Goal: Task Accomplishment & Management: Manage account settings

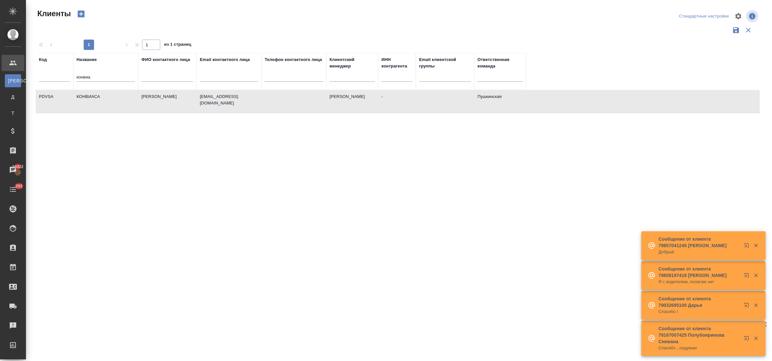
select select "RU"
drag, startPoint x: 97, startPoint y: 76, endPoint x: 64, endPoint y: 75, distance: 32.8
click at [64, 75] on tr "Код Название конвиа ФИО контактного лица Email контактного лица Телефон контакт…" at bounding box center [281, 71] width 490 height 37
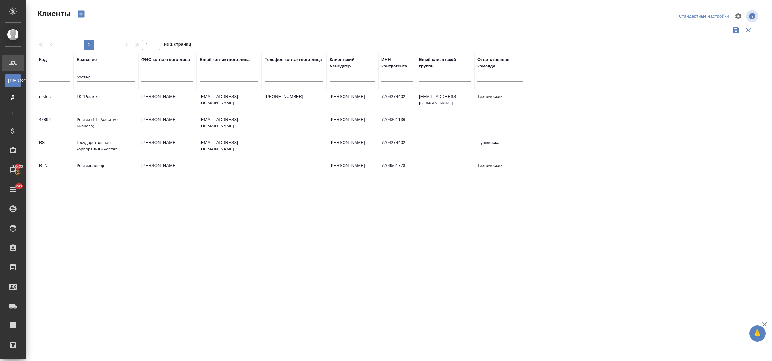
click at [88, 95] on td "ГК "Ростех"" at bounding box center [105, 101] width 65 height 23
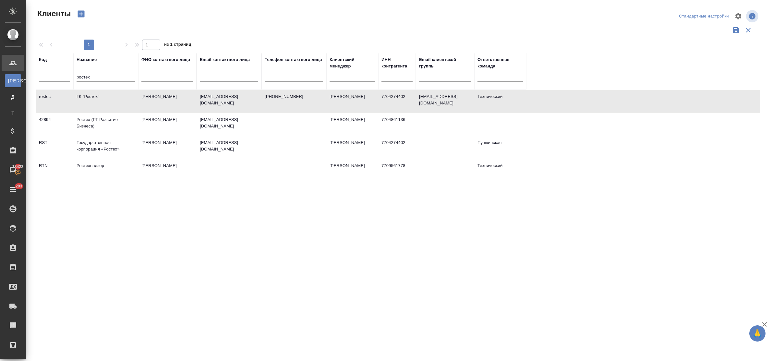
click at [98, 148] on td "Государственная корпорация «Ростех»" at bounding box center [105, 147] width 65 height 23
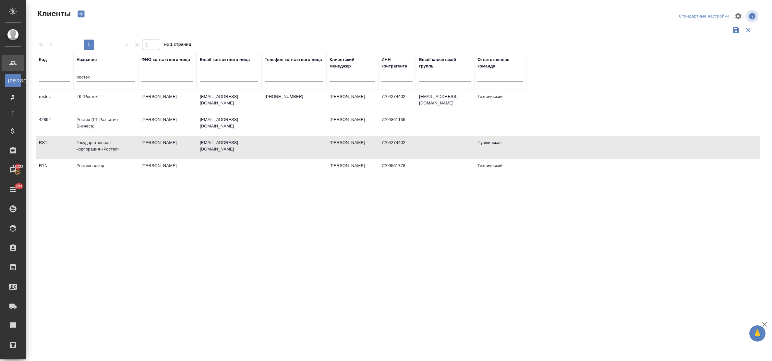
click at [98, 148] on td "Государственная корпорация «Ростех»" at bounding box center [105, 147] width 65 height 23
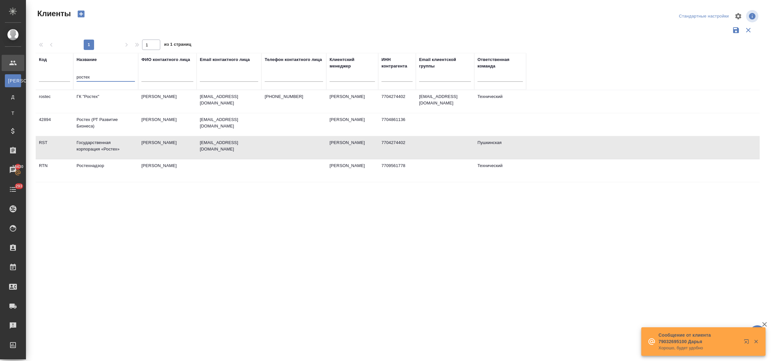
drag, startPoint x: 104, startPoint y: 78, endPoint x: 39, endPoint y: 80, distance: 65.5
click at [39, 80] on tr "Код Название ростех ФИО контактного лица Email контактного лица Телефон контакт…" at bounding box center [281, 71] width 490 height 37
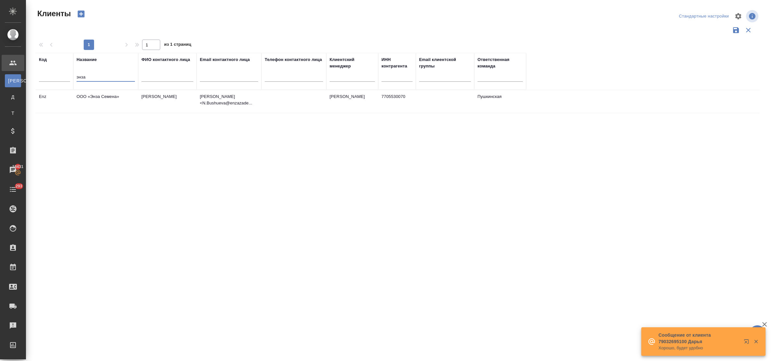
type input "энза"
click at [99, 96] on td "ООО «Энза Семена»" at bounding box center [105, 101] width 65 height 23
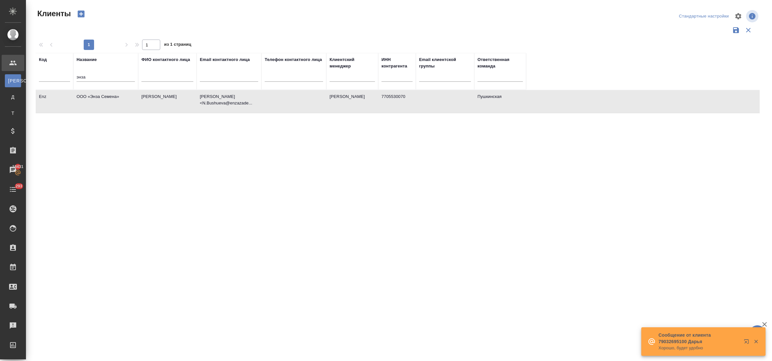
click at [99, 96] on td "ООО «Энза Семена»" at bounding box center [105, 101] width 65 height 23
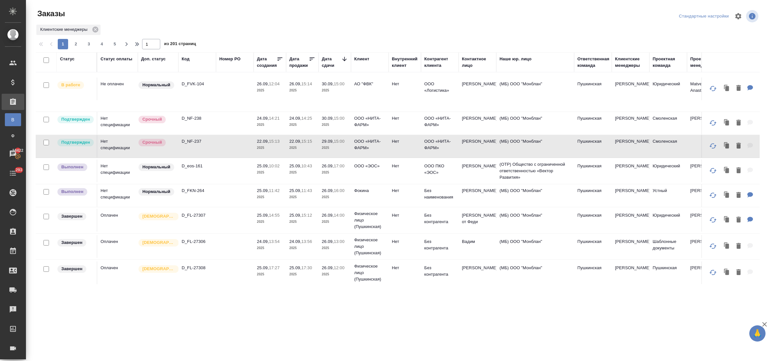
scroll to position [199, 0]
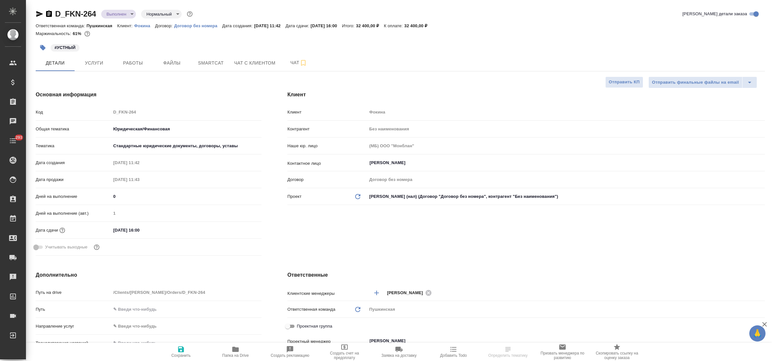
select select "RU"
type textarea "x"
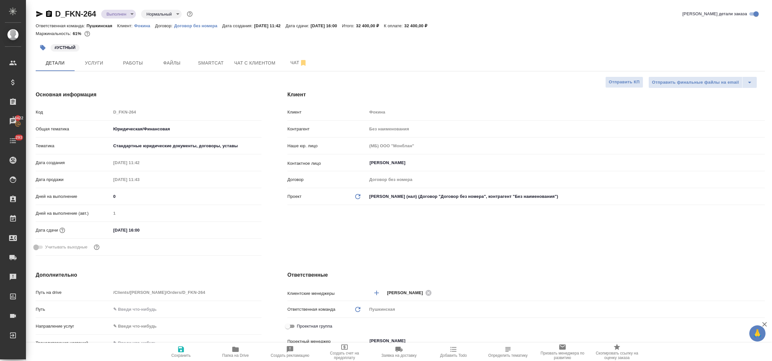
type textarea "x"
drag, startPoint x: 420, startPoint y: 25, endPoint x: 433, endPoint y: 25, distance: 13.3
click at [433, 25] on div "Ответственная команда: Пушкинская Клиент: Фокина Договор: Договор без номера Да…" at bounding box center [400, 26] width 729 height 8
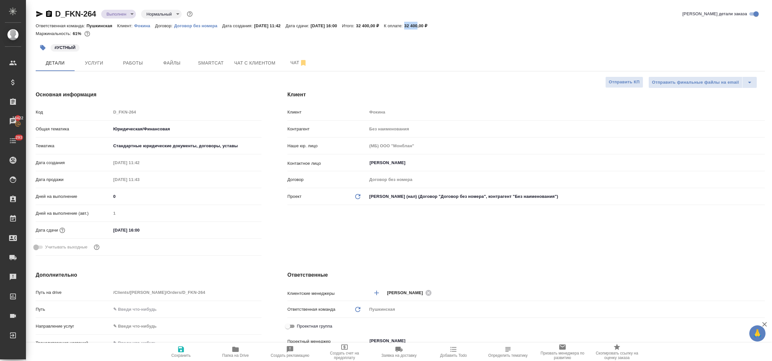
copy p "32 400"
type textarea "x"
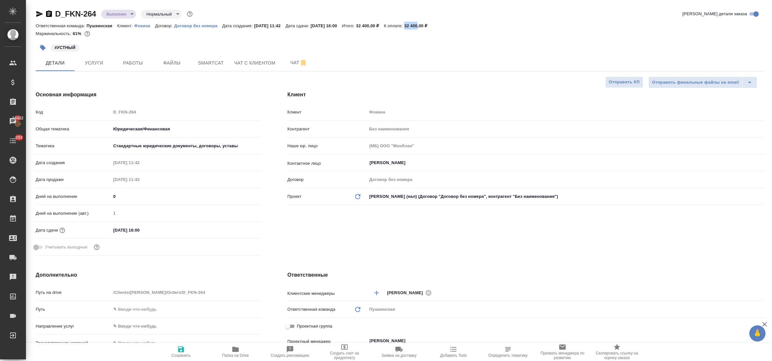
type textarea "x"
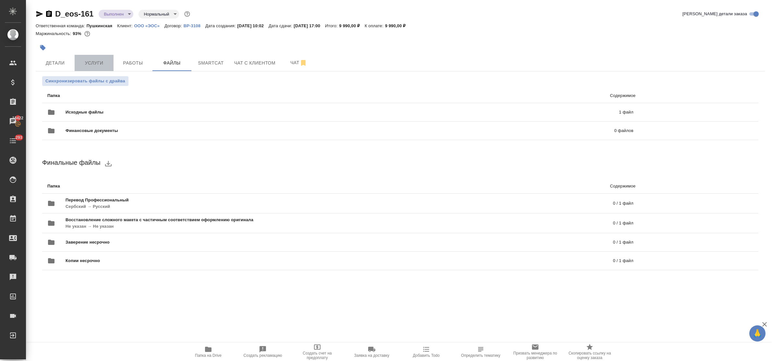
click at [103, 59] on span "Услуги" at bounding box center [93, 63] width 31 height 8
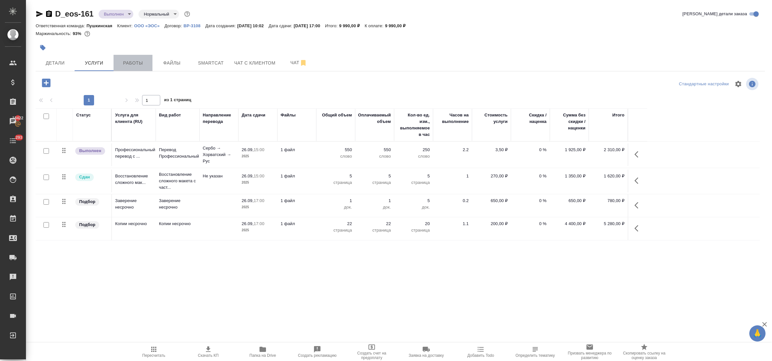
click at [133, 62] on span "Работы" at bounding box center [132, 63] width 31 height 8
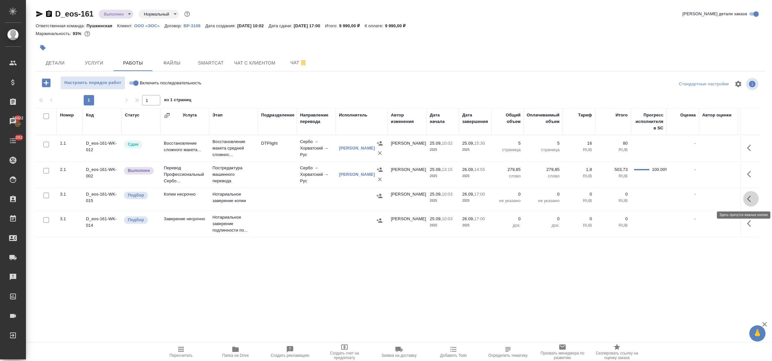
click at [752, 195] on icon "button" at bounding box center [751, 199] width 8 height 8
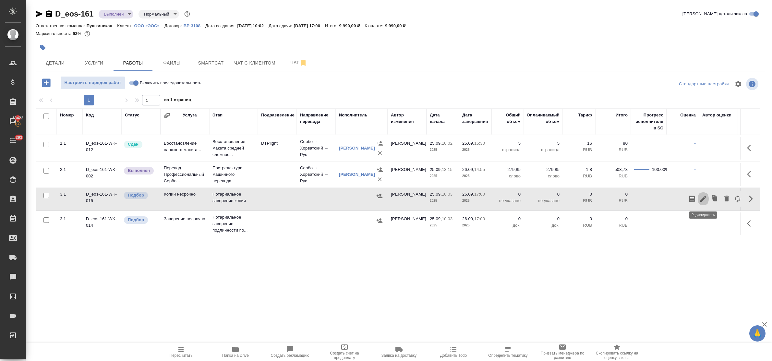
click at [703, 200] on icon "button" at bounding box center [703, 199] width 6 height 6
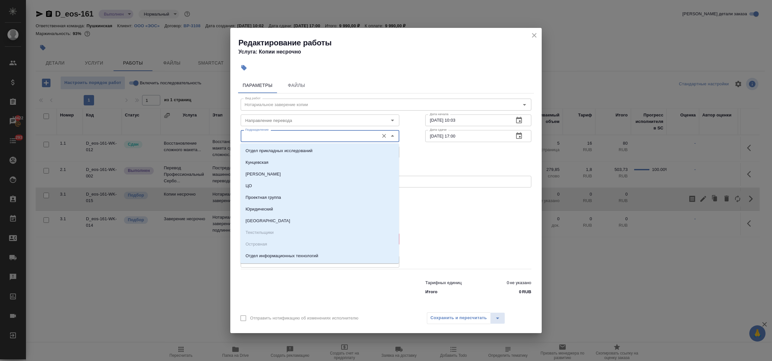
click at [267, 137] on input "Подразделение" at bounding box center [309, 136] width 133 height 8
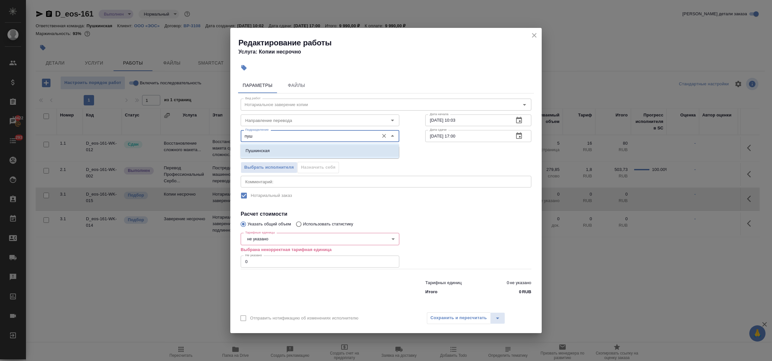
click at [270, 149] on li "Пушкинская" at bounding box center [319, 151] width 159 height 12
type input "Пушкинская"
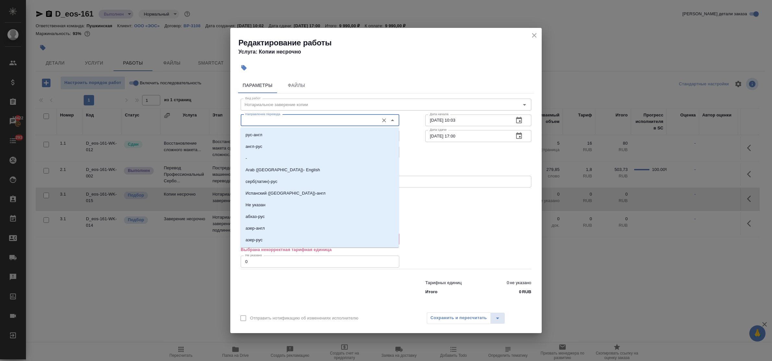
click at [265, 123] on input "Направление перевода" at bounding box center [309, 120] width 133 height 8
click at [265, 134] on p "Не указан" at bounding box center [255, 135] width 20 height 6
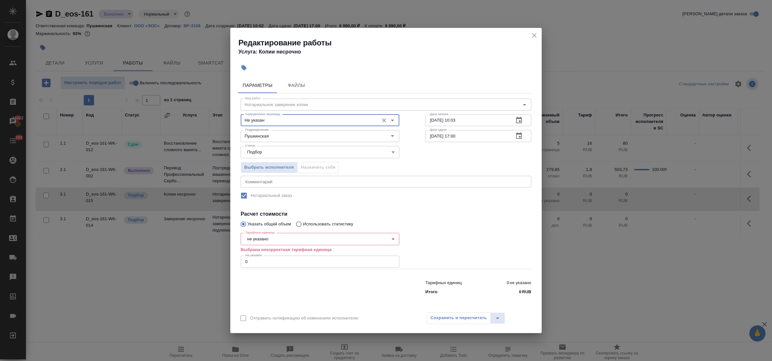
type input "Не указан"
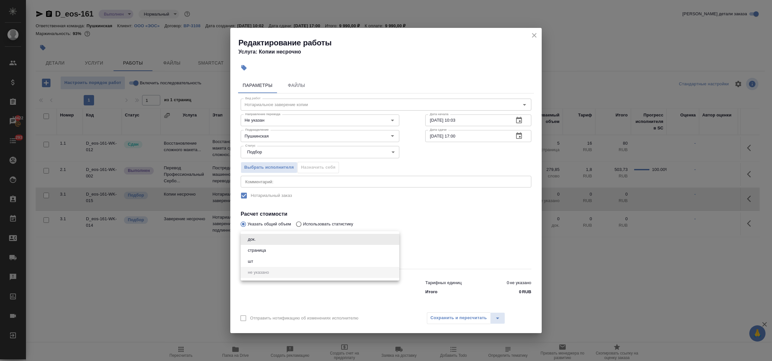
click at [270, 238] on body "🙏 .cls-1 fill:#fff; AWATERA Bulakhova Elena Клиенты Спецификации Заказы 18422 Ч…" at bounding box center [386, 180] width 772 height 361
click at [267, 250] on button "страница" at bounding box center [257, 250] width 22 height 7
type input "5a8b1489cc6b4906c91bfdb2"
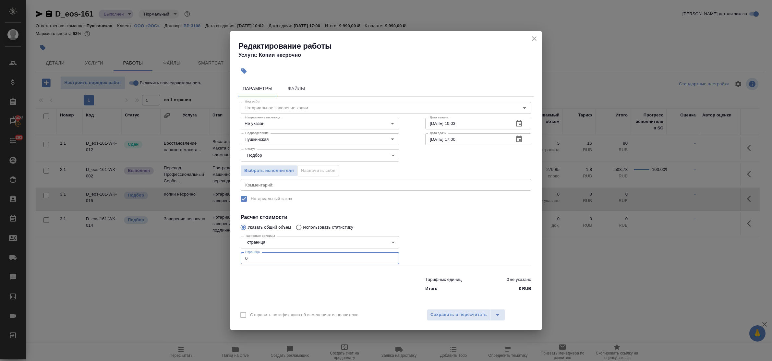
drag, startPoint x: 250, startPoint y: 261, endPoint x: 229, endPoint y: 259, distance: 21.5
click at [229, 259] on div "Редактирование работы Услуга: Копии несрочно Параметры Файлы Вид работ Нотариал…" at bounding box center [386, 180] width 772 height 361
type input "22"
click at [476, 315] on span "Сохранить и пересчитать" at bounding box center [458, 314] width 56 height 7
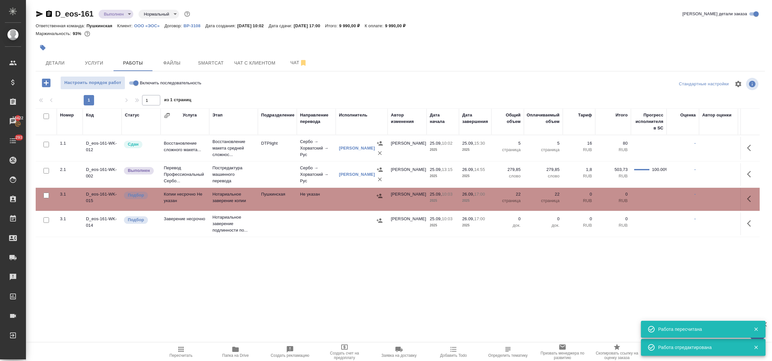
click at [379, 195] on icon "button" at bounding box center [379, 196] width 6 height 4
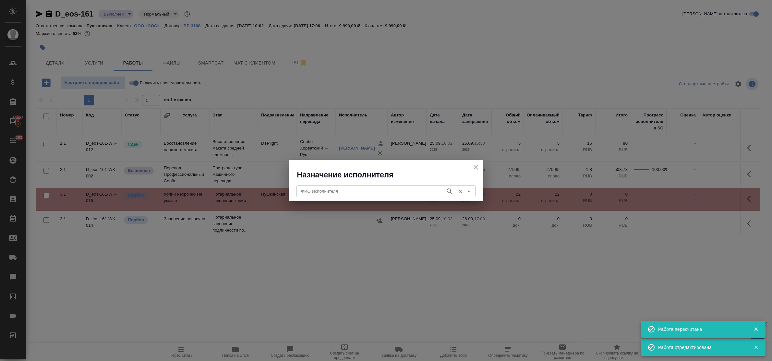
click at [378, 189] on input "ФИО Исполнителя" at bounding box center [370, 191] width 144 height 8
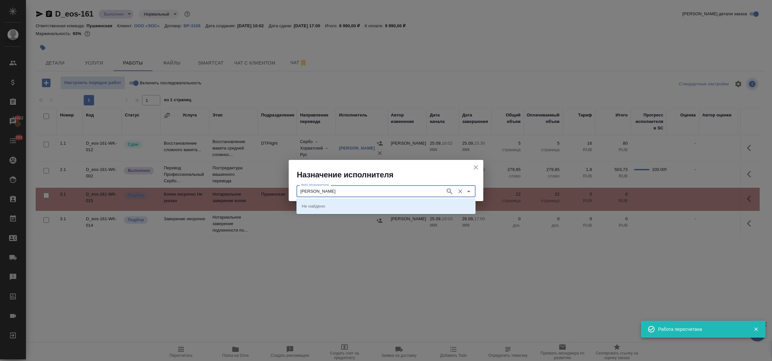
type input "федорченко"
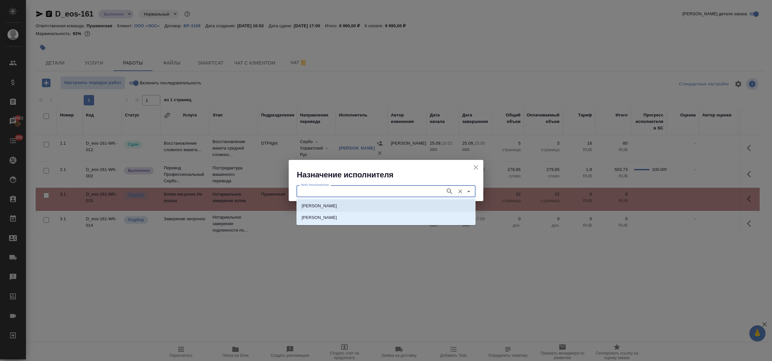
click at [337, 204] on p "НОТАРИУС Федорченко Александр Вячеславович" at bounding box center [319, 206] width 35 height 6
type input "НОТАРИУС Федорченко Александр Вячеславович"
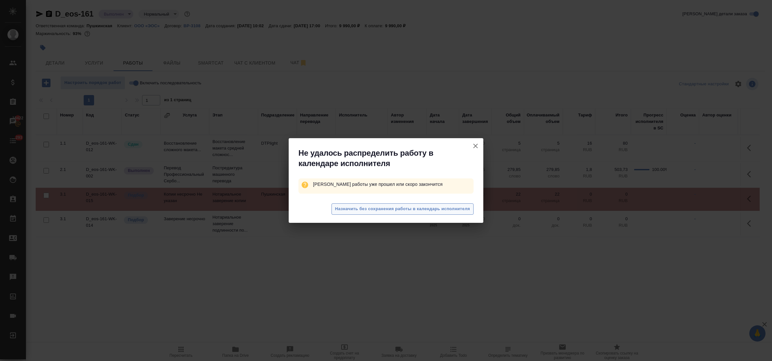
click at [371, 205] on span "Назначить без сохранения работы в календарь исполнителя" at bounding box center [402, 208] width 135 height 7
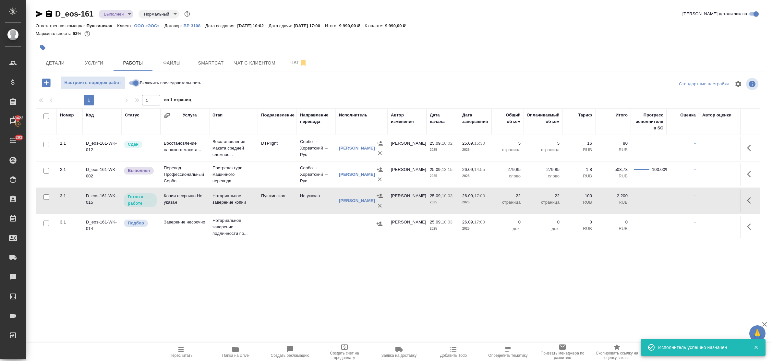
click at [130, 81] on input "Включить последовательность" at bounding box center [135, 83] width 23 height 8
checkbox input "true"
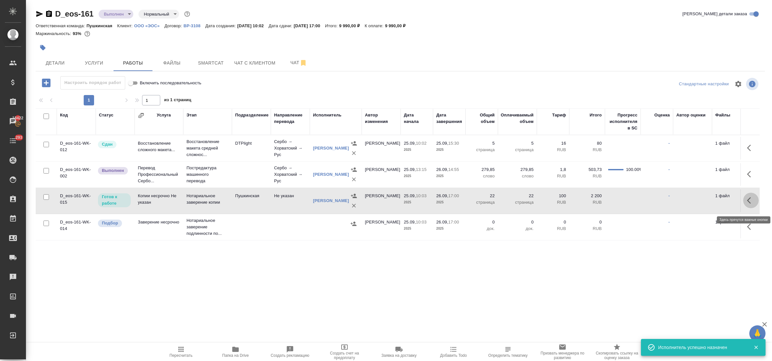
click at [749, 204] on icon "button" at bounding box center [751, 200] width 8 height 8
click at [701, 204] on icon "button" at bounding box center [703, 200] width 8 height 8
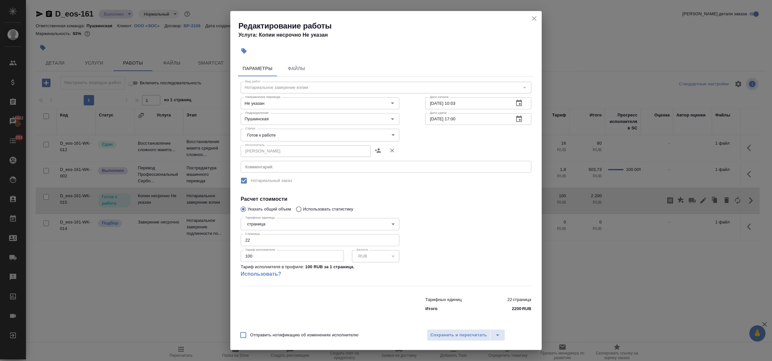
click at [283, 138] on body "🙏 .cls-1 fill:#fff; AWATERA Bulakhova Elena Клиенты Спецификации Заказы 18422 Ч…" at bounding box center [386, 180] width 772 height 361
click at [266, 166] on li "Сдан" at bounding box center [320, 168] width 159 height 11
type input "closed"
click at [451, 332] on span "Сохранить и пересчитать" at bounding box center [458, 334] width 56 height 7
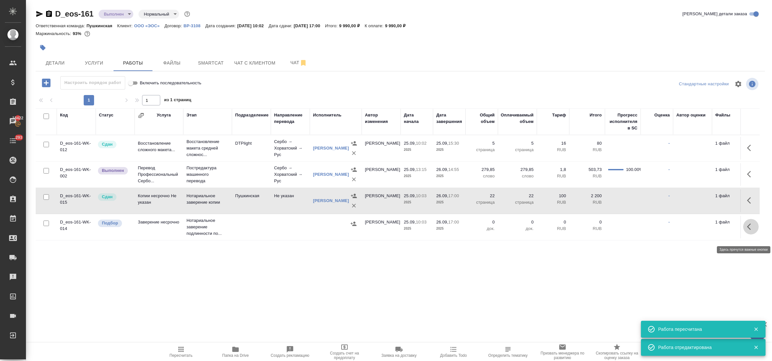
click at [748, 230] on icon "button" at bounding box center [749, 226] width 4 height 6
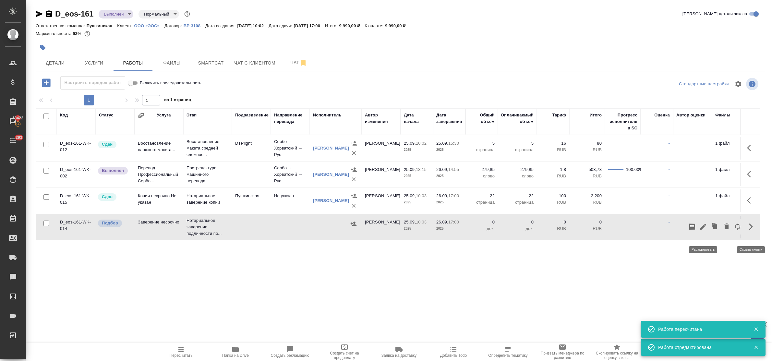
click at [705, 230] on icon "button" at bounding box center [703, 227] width 6 height 6
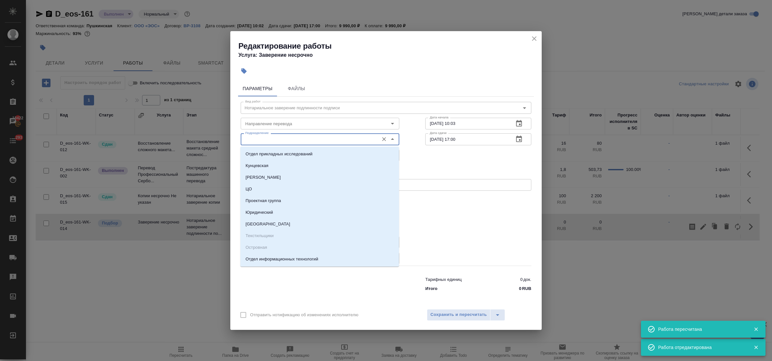
click at [261, 143] on input "Подразделение" at bounding box center [309, 139] width 133 height 8
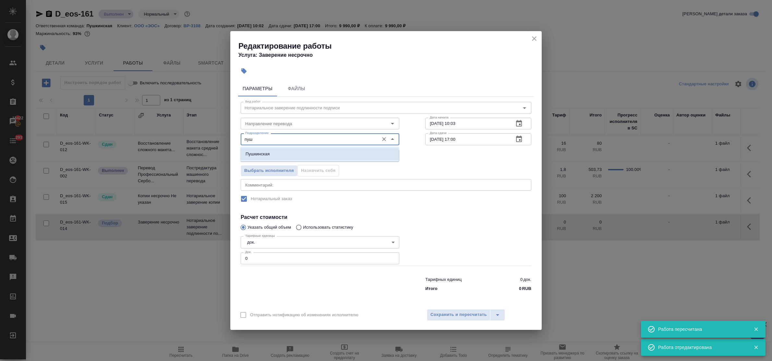
click at [263, 149] on li "Пушкинская" at bounding box center [319, 154] width 159 height 12
type input "Пушкинская"
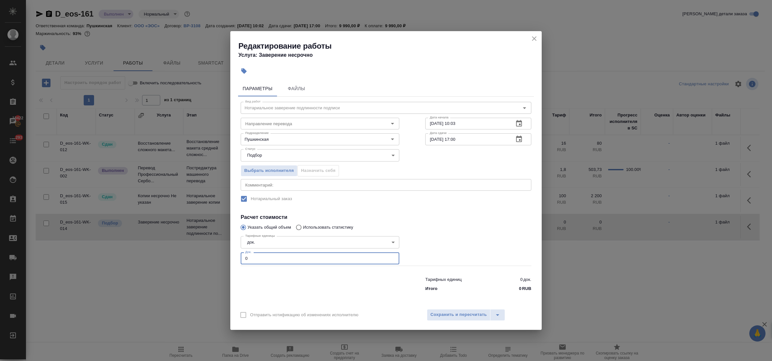
drag, startPoint x: 252, startPoint y: 252, endPoint x: 236, endPoint y: 254, distance: 16.0
click at [236, 254] on div "Параметры Файлы Вид работ Нотариальное заверение подлинности подписи Вид работ …" at bounding box center [385, 191] width 311 height 226
type input "1"
click at [442, 313] on span "Сохранить и пересчитать" at bounding box center [458, 314] width 56 height 7
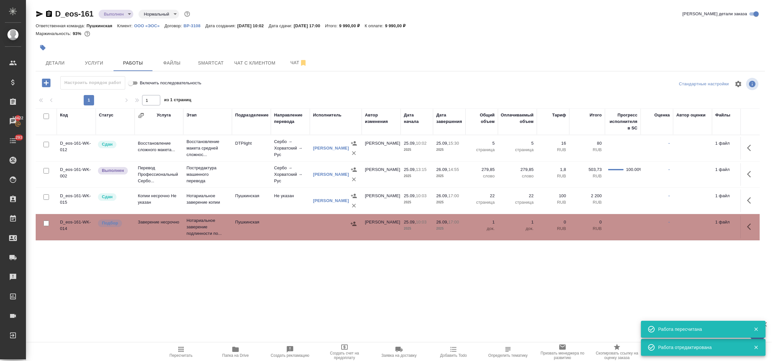
click at [353, 226] on icon "button" at bounding box center [353, 223] width 6 height 4
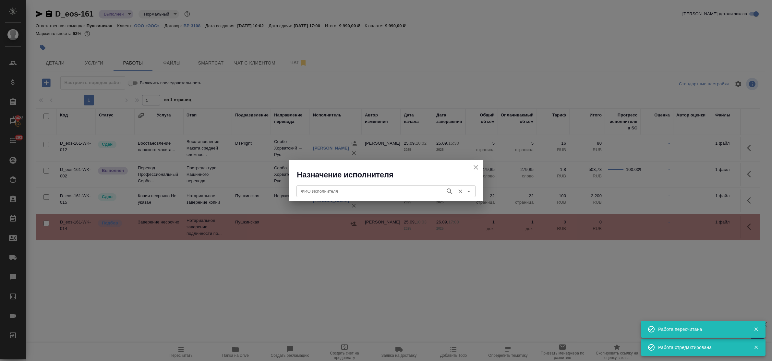
click at [341, 192] on input "ФИО Исполнителя" at bounding box center [370, 191] width 144 height 8
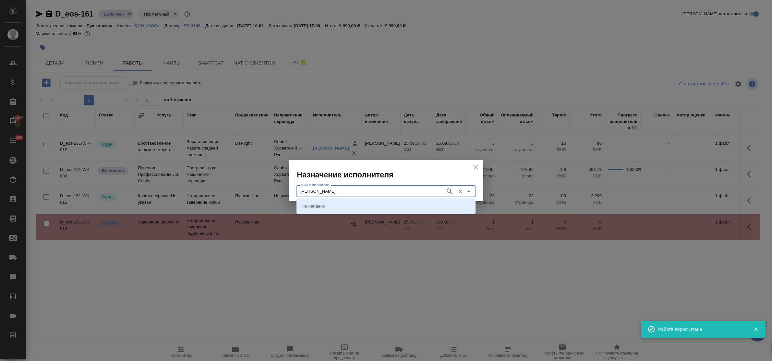
type input "федорченко"
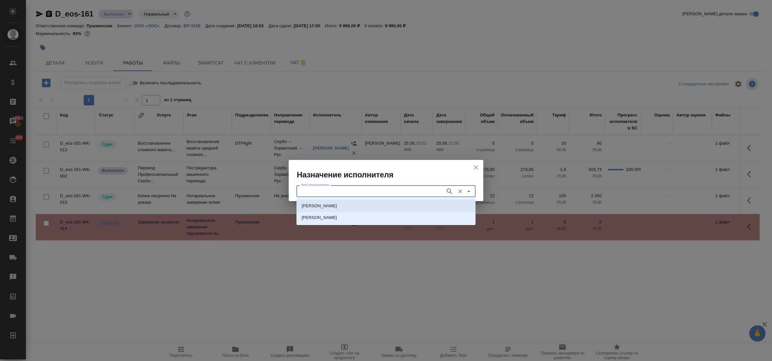
click at [337, 203] on p "НОТАРИУС Федорченко Александр Вячеславович" at bounding box center [319, 206] width 35 height 6
type input "НОТАРИУС Федорченко Александр Вячеславович"
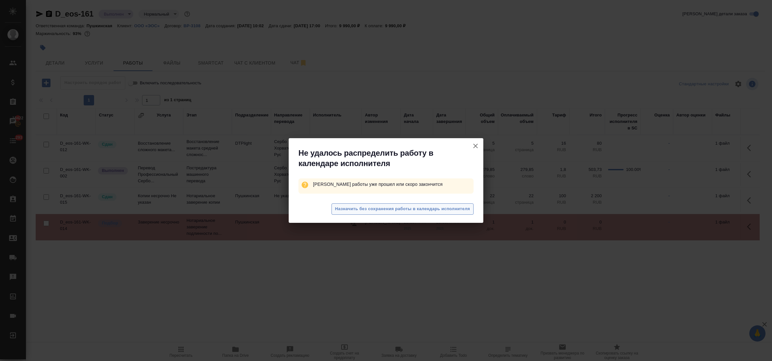
click at [348, 209] on span "Назначить без сохранения работы в календарь исполнителя" at bounding box center [402, 208] width 135 height 7
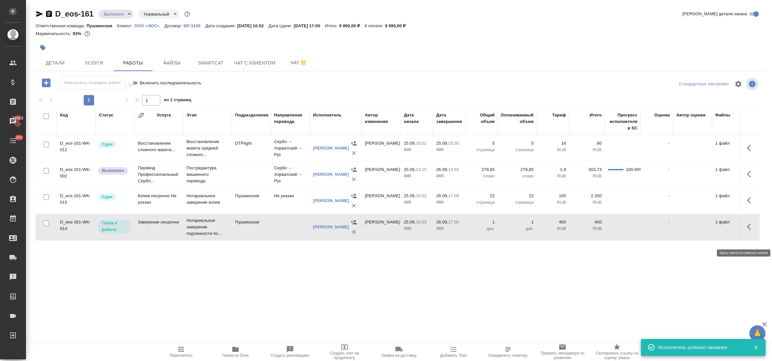
click at [747, 231] on icon "button" at bounding box center [751, 227] width 8 height 8
click at [700, 230] on icon "button" at bounding box center [703, 227] width 6 height 6
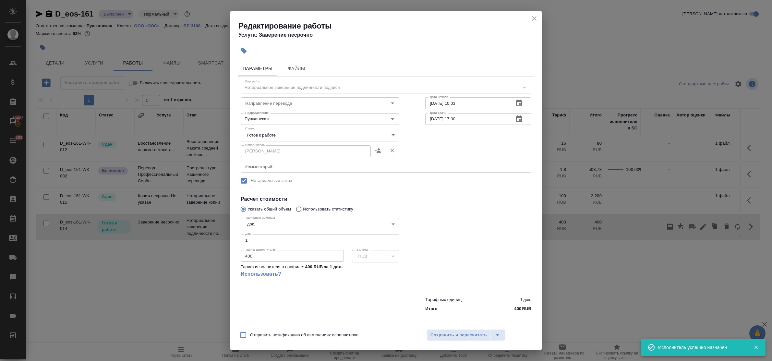
click at [303, 137] on body "🙏 .cls-1 fill:#fff; AWATERA Bulakhova Elena Клиенты Спецификации Заказы 18422 Ч…" at bounding box center [386, 180] width 772 height 361
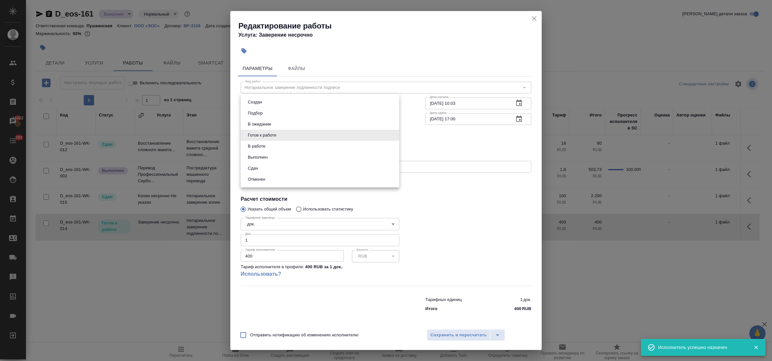
click at [275, 164] on li "Сдан" at bounding box center [320, 168] width 159 height 11
type input "closed"
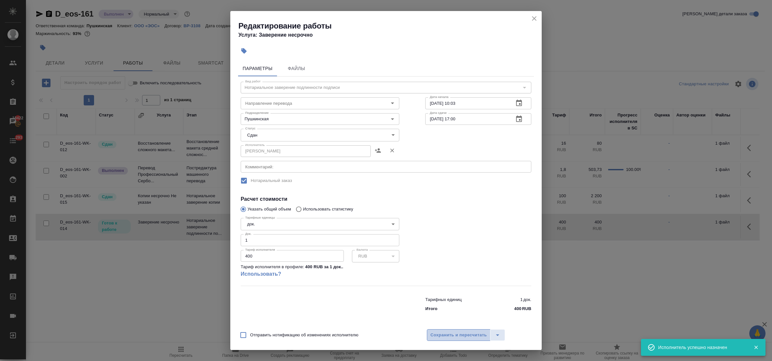
click at [453, 332] on span "Сохранить и пересчитать" at bounding box center [458, 334] width 56 height 7
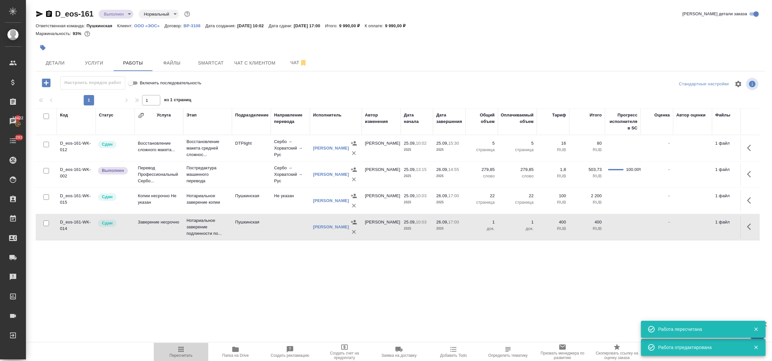
click at [179, 348] on icon "button" at bounding box center [180, 349] width 5 height 5
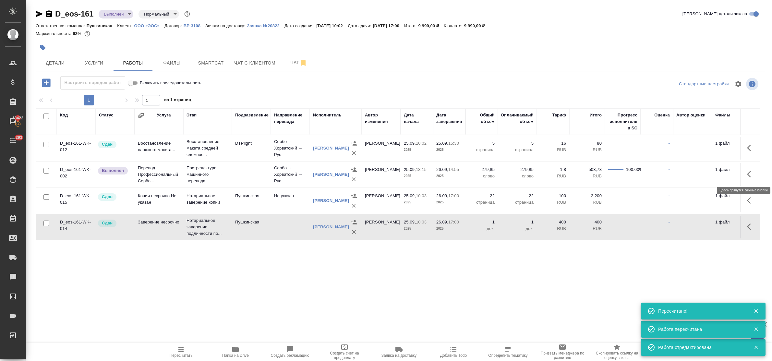
click at [747, 173] on icon "button" at bounding box center [751, 174] width 8 height 8
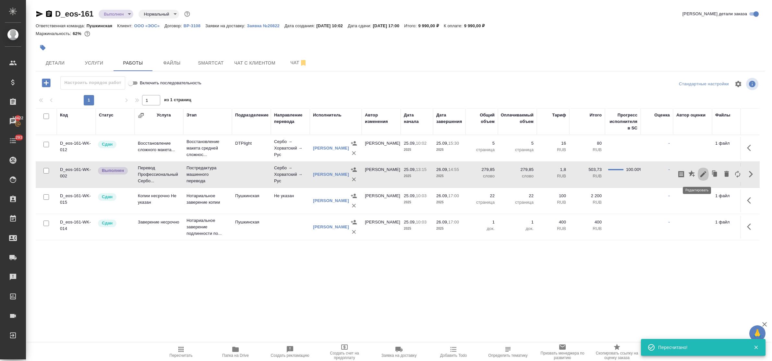
click at [699, 172] on icon "button" at bounding box center [703, 174] width 8 height 8
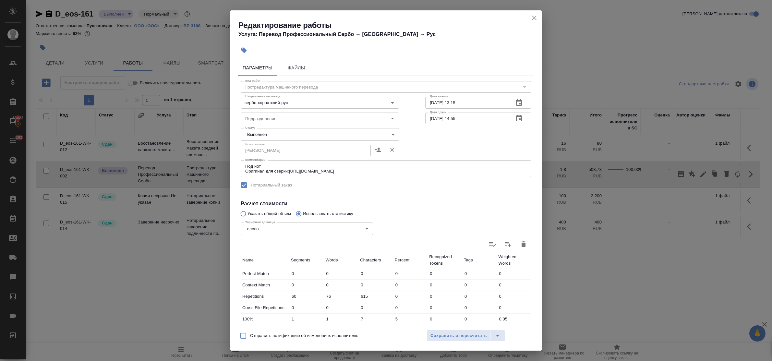
click at [530, 18] on icon "close" at bounding box center [534, 18] width 8 height 8
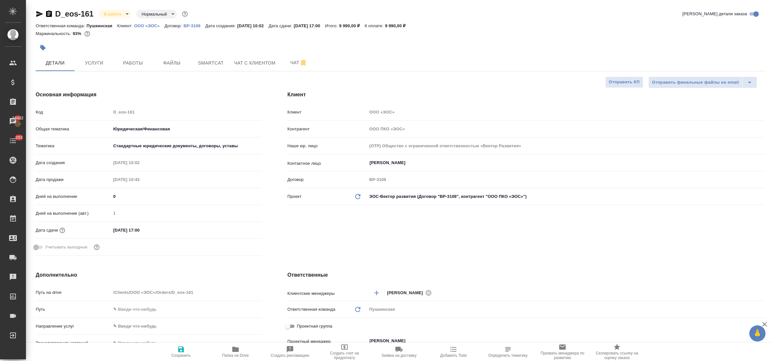
select select "RU"
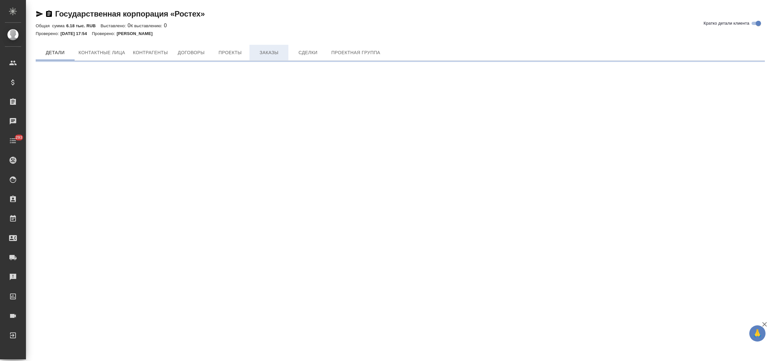
click at [271, 49] on span "Заказы" at bounding box center [268, 53] width 31 height 8
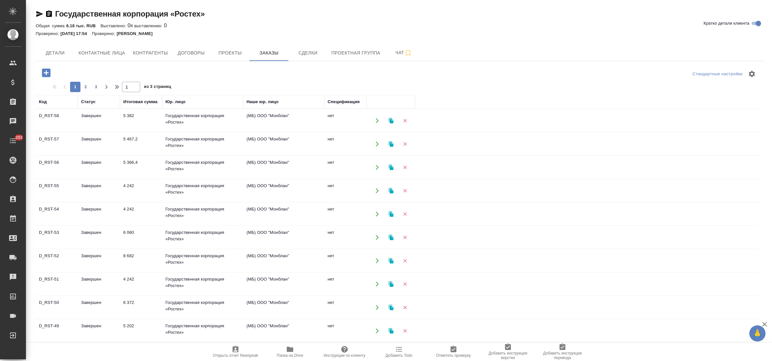
click at [172, 115] on td "Государственная корпорация «Ростех»" at bounding box center [202, 120] width 81 height 23
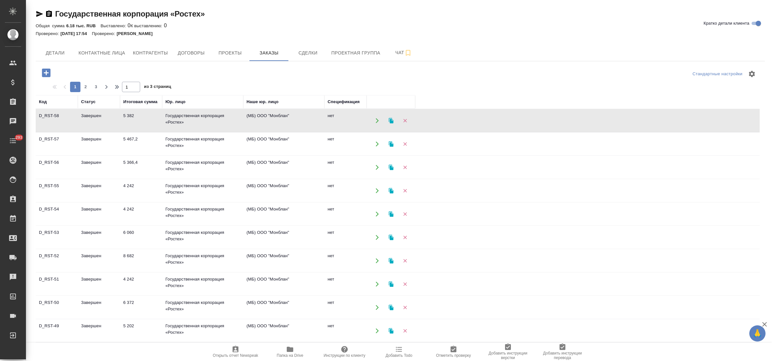
click at [172, 115] on td "Государственная корпорация «Ростех»" at bounding box center [202, 120] width 81 height 23
click at [180, 140] on td "Государственная корпорация «Ростех»" at bounding box center [202, 144] width 81 height 23
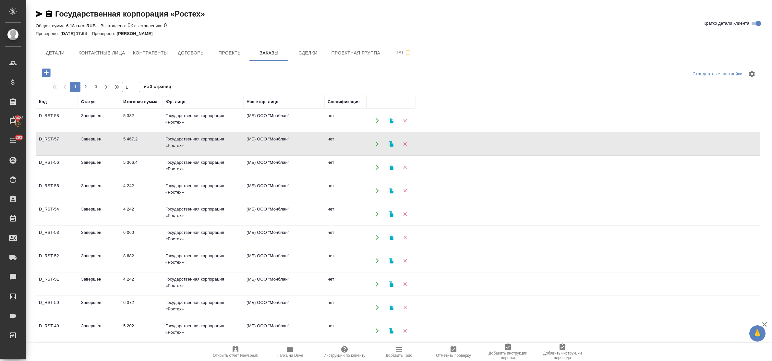
click at [180, 140] on td "Государственная корпорация «Ростех»" at bounding box center [202, 144] width 81 height 23
click at [174, 162] on td "Государственная корпорация «Ростех»" at bounding box center [202, 167] width 81 height 23
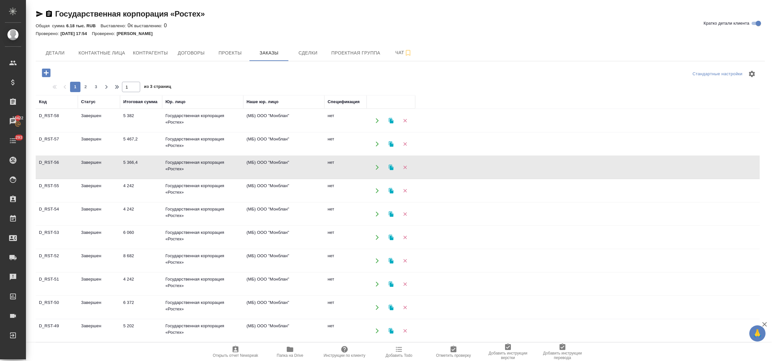
click at [174, 162] on td "Государственная корпорация «Ростех»" at bounding box center [202, 167] width 81 height 23
click at [182, 192] on td "Государственная корпорация «Ростех»" at bounding box center [202, 190] width 81 height 23
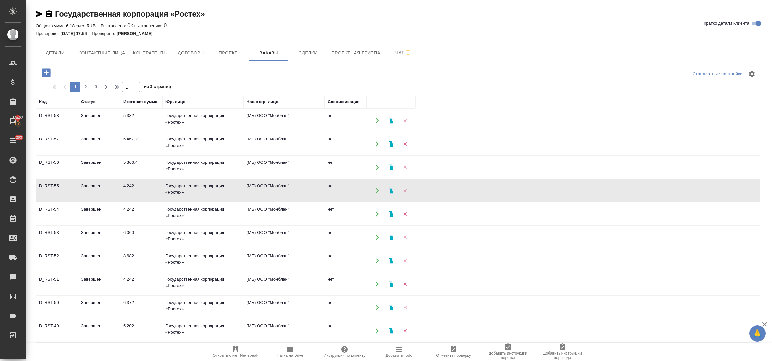
click at [131, 163] on td "5 366,4" at bounding box center [141, 167] width 42 height 23
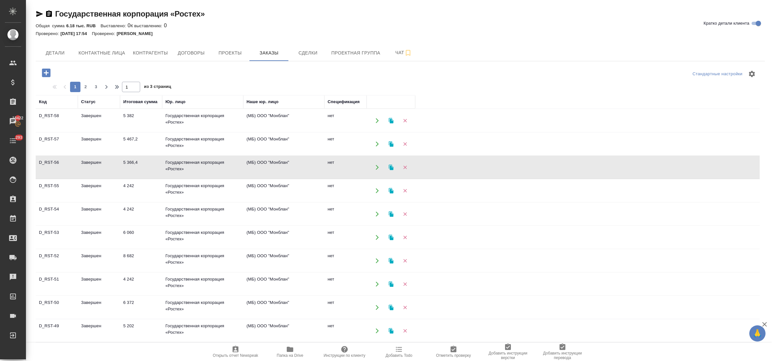
click at [131, 163] on td "5 366,4" at bounding box center [141, 167] width 42 height 23
click at [132, 186] on td "4 242" at bounding box center [141, 190] width 42 height 23
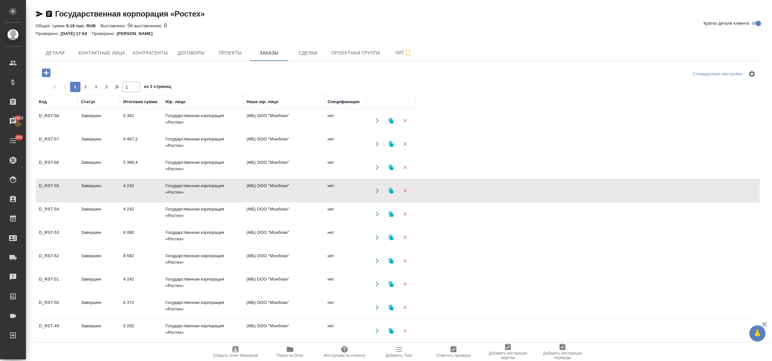
click at [132, 186] on td "4 242" at bounding box center [141, 190] width 42 height 23
click at [127, 208] on td "4 242" at bounding box center [141, 214] width 42 height 23
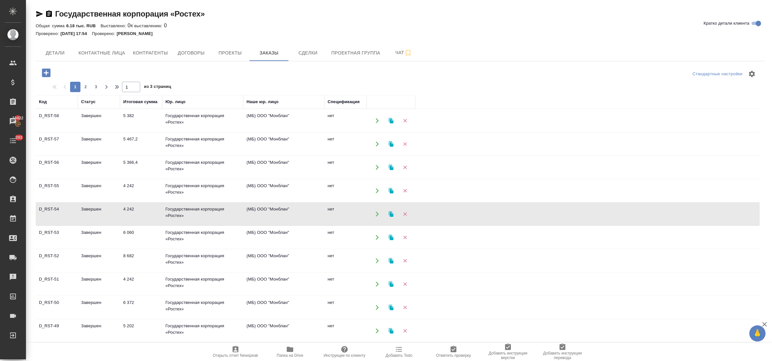
click at [127, 208] on td "4 242" at bounding box center [141, 214] width 42 height 23
click at [128, 232] on td "6 060" at bounding box center [141, 237] width 42 height 23
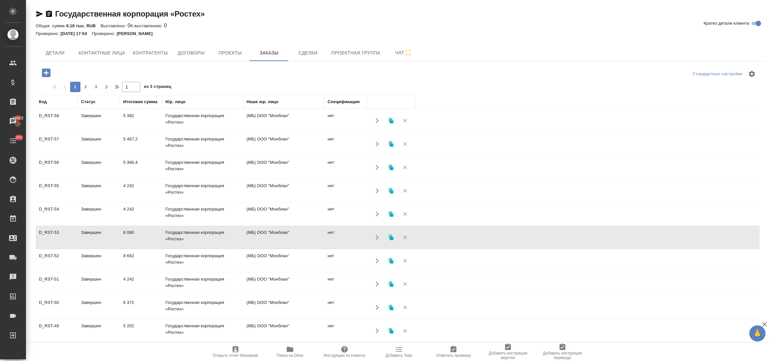
click at [127, 116] on td "5 382" at bounding box center [141, 120] width 42 height 23
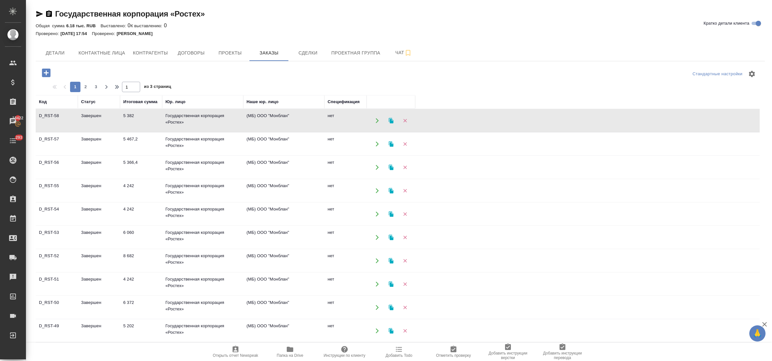
click at [45, 75] on icon "button" at bounding box center [46, 72] width 8 height 8
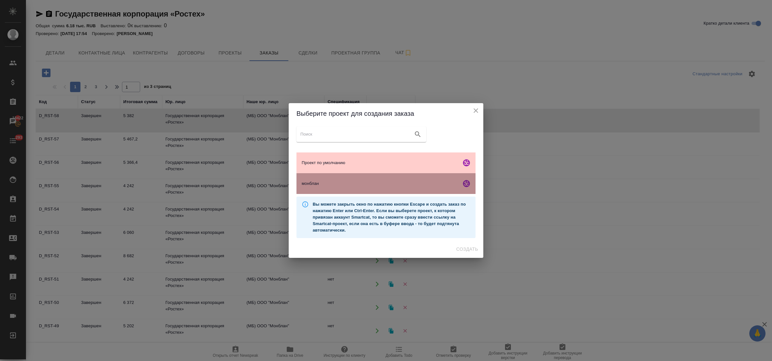
click at [339, 184] on span "монблан" at bounding box center [380, 183] width 157 height 6
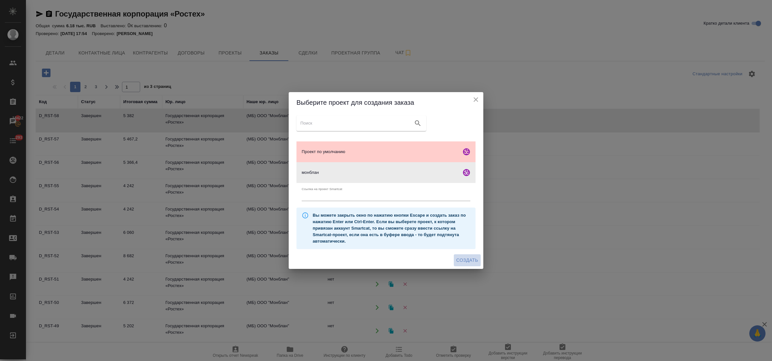
click at [469, 262] on span "Создать" at bounding box center [467, 260] width 22 height 8
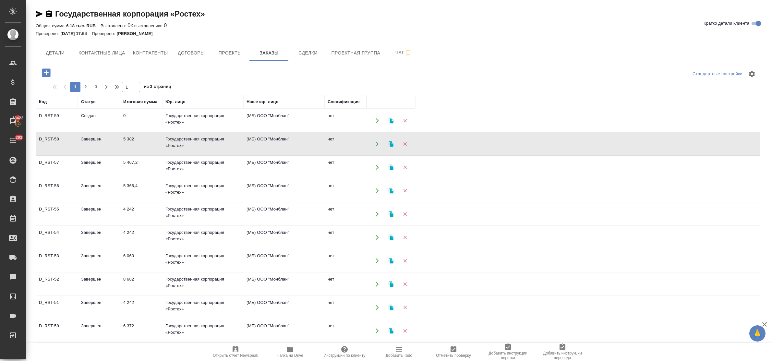
click at [184, 143] on td "Государственная корпорация «Ростех»" at bounding box center [202, 144] width 81 height 23
click at [137, 162] on td "5 467,2" at bounding box center [141, 167] width 42 height 23
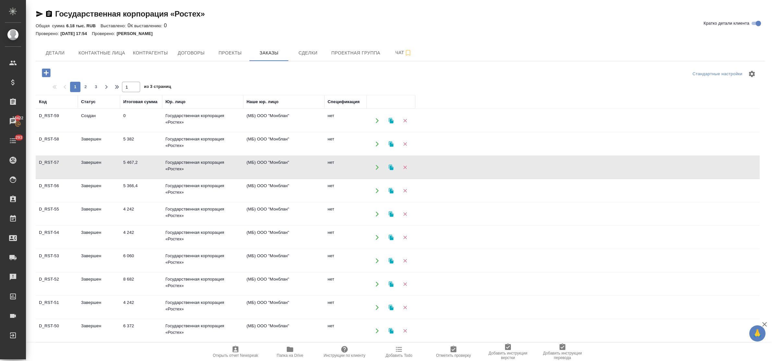
click at [137, 162] on td "5 467,2" at bounding box center [141, 167] width 42 height 23
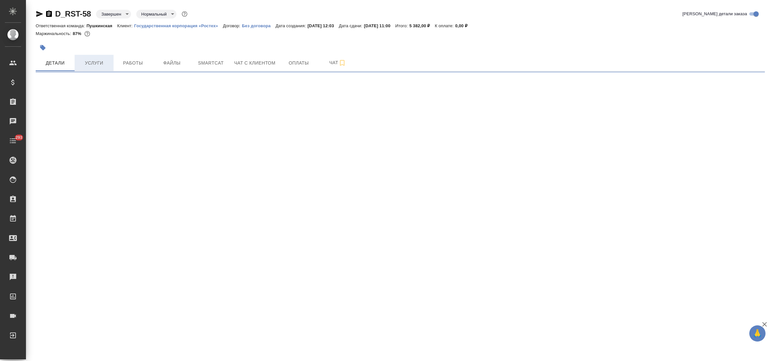
click at [83, 67] on span "Услуги" at bounding box center [93, 63] width 31 height 8
select select "RU"
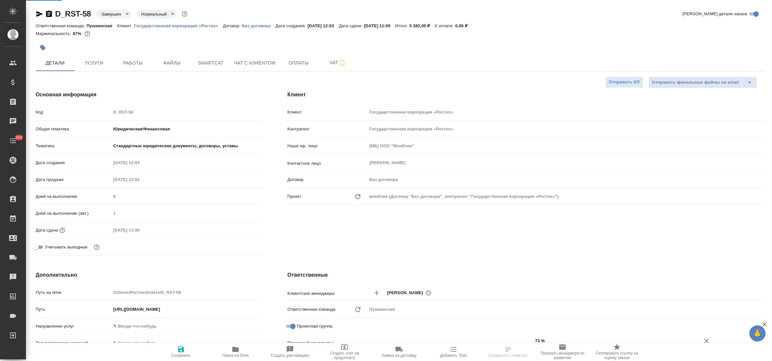
type textarea "x"
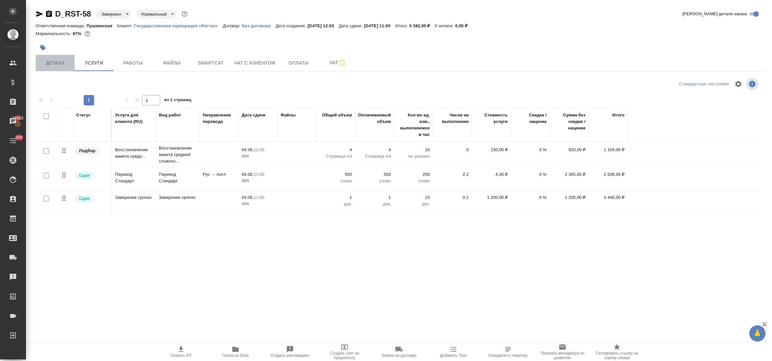
click at [55, 59] on span "Детали" at bounding box center [55, 63] width 31 height 8
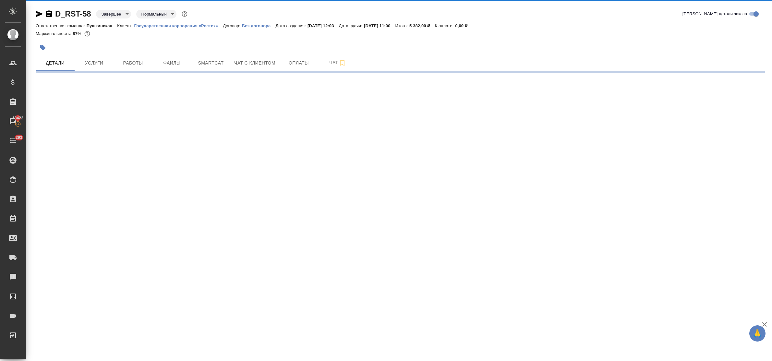
select select "RU"
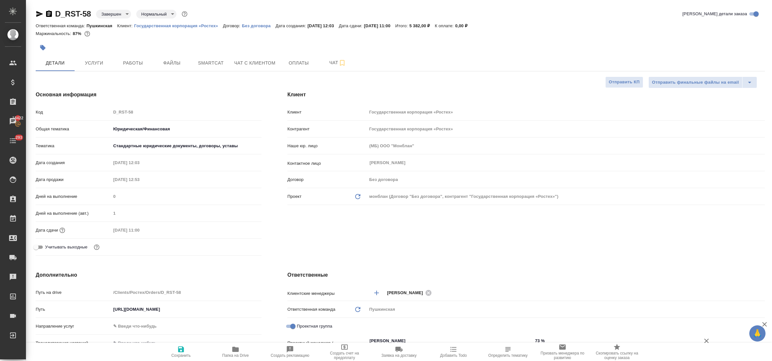
type textarea "x"
click at [83, 63] on span "Услуги" at bounding box center [93, 63] width 31 height 8
select select "RU"
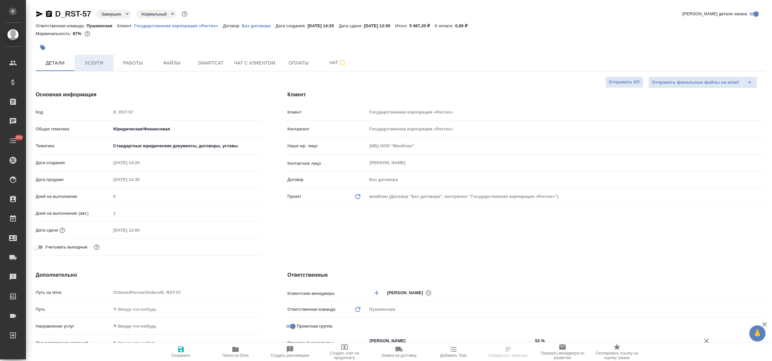
click at [89, 65] on span "Услуги" at bounding box center [93, 63] width 31 height 8
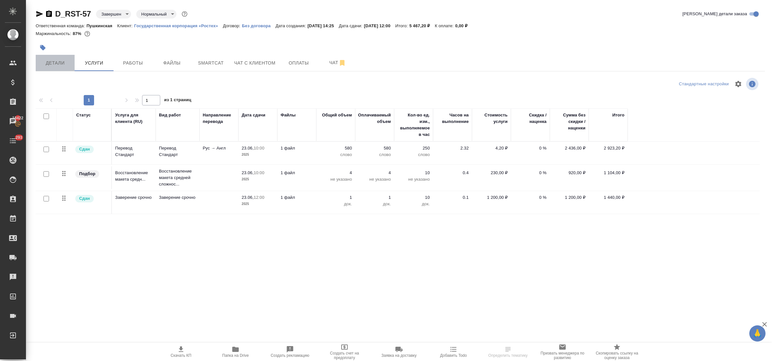
click at [54, 62] on span "Детали" at bounding box center [55, 63] width 31 height 8
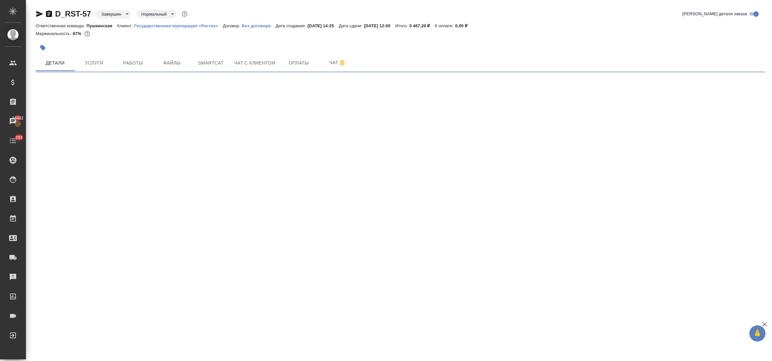
select select "RU"
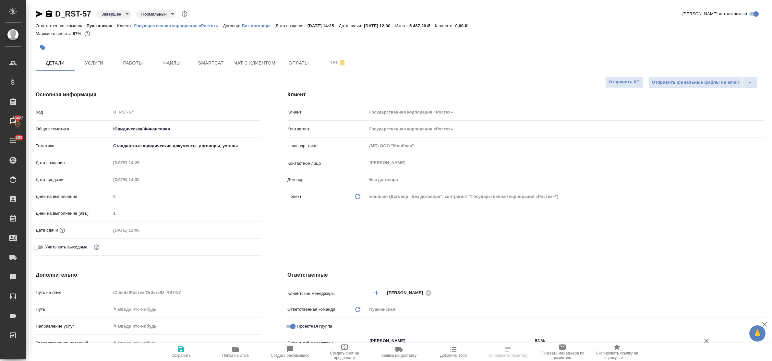
type textarea "x"
click at [89, 62] on span "Услуги" at bounding box center [93, 63] width 31 height 8
select select "RU"
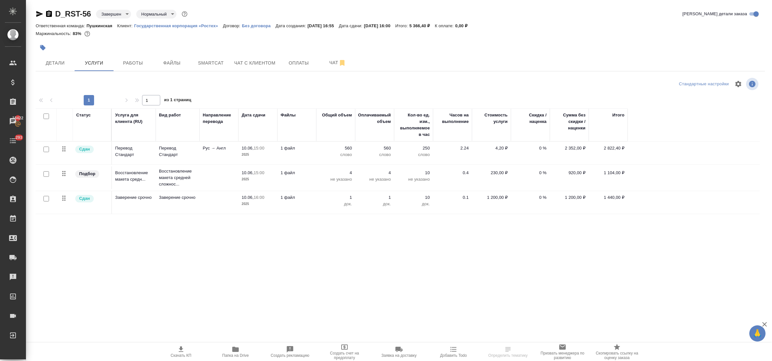
click at [499, 150] on p "4,20 ₽" at bounding box center [491, 148] width 32 height 6
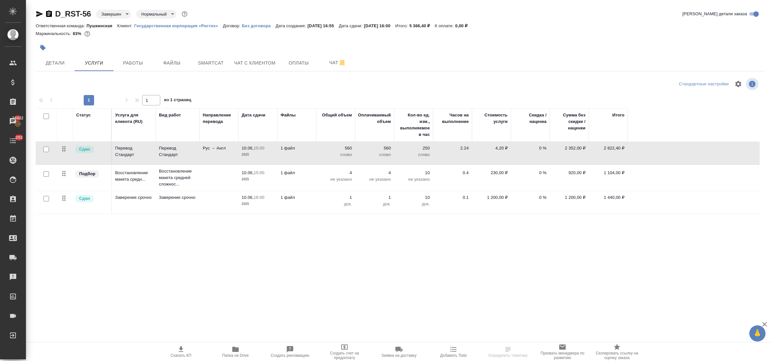
click at [499, 150] on p "4,20 ₽" at bounding box center [491, 148] width 32 height 6
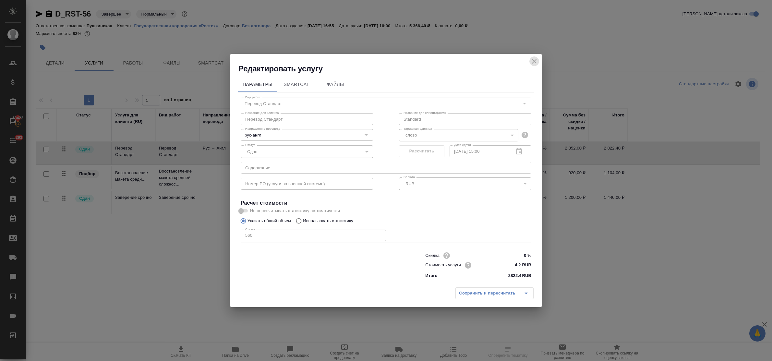
click at [532, 62] on icon "close" at bounding box center [534, 61] width 8 height 8
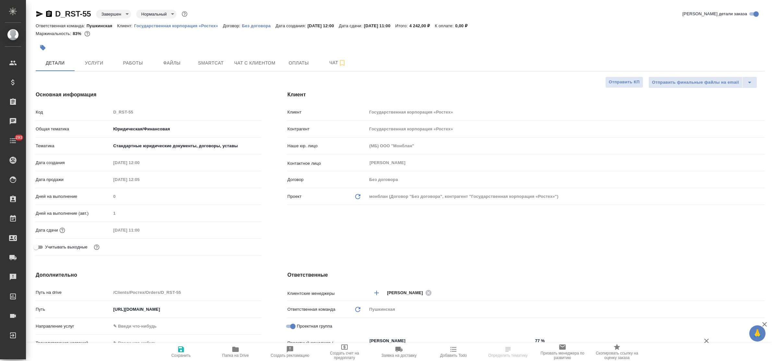
select select "RU"
click at [89, 65] on span "Услуги" at bounding box center [93, 63] width 31 height 8
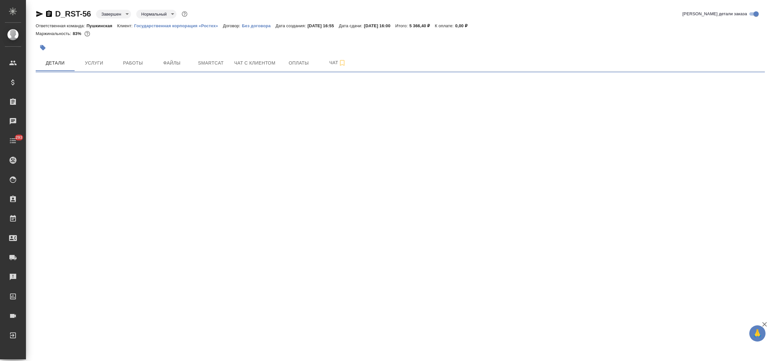
select select "RU"
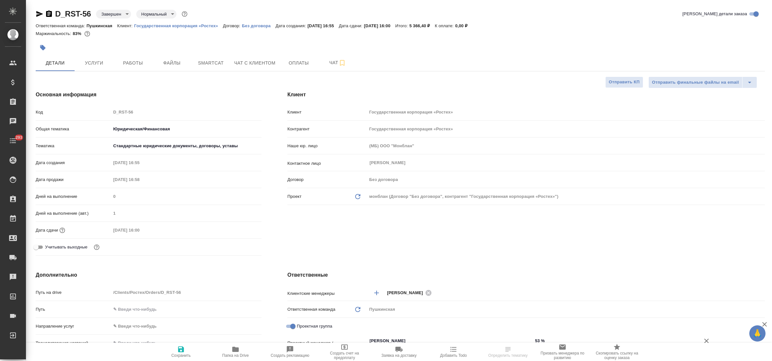
type textarea "x"
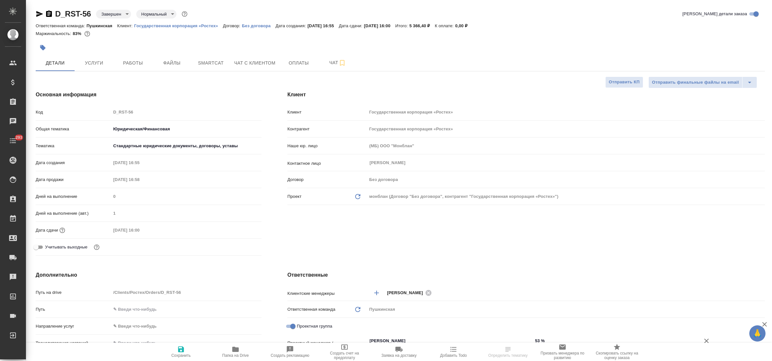
type textarea "x"
click at [96, 65] on span "Услуги" at bounding box center [93, 63] width 31 height 8
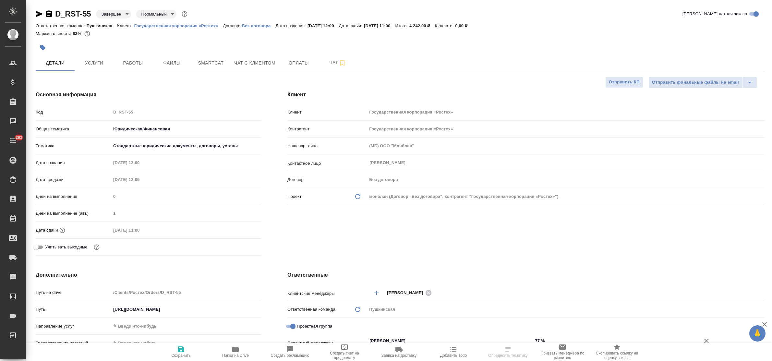
select select "RU"
click at [92, 63] on span "Услуги" at bounding box center [93, 63] width 31 height 8
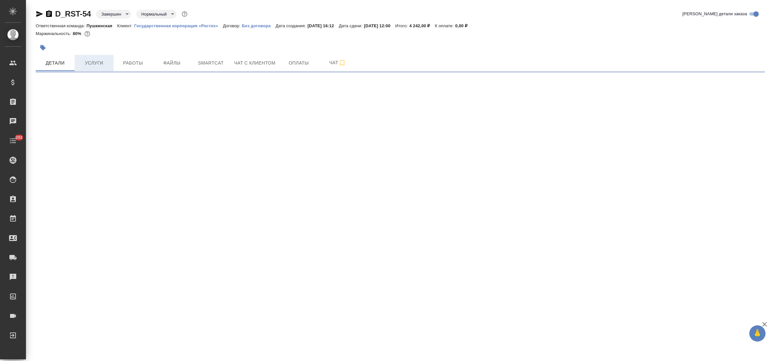
select select "RU"
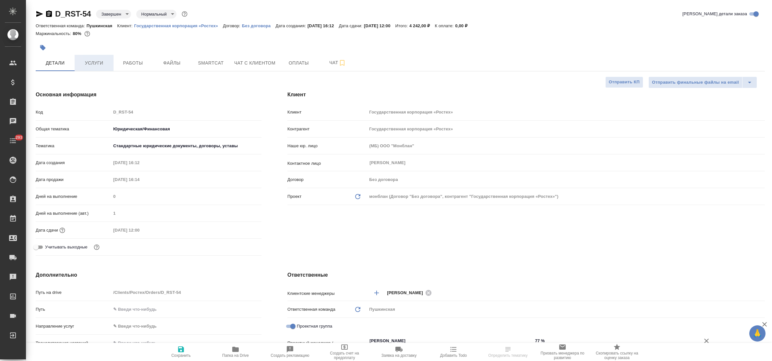
type textarea "x"
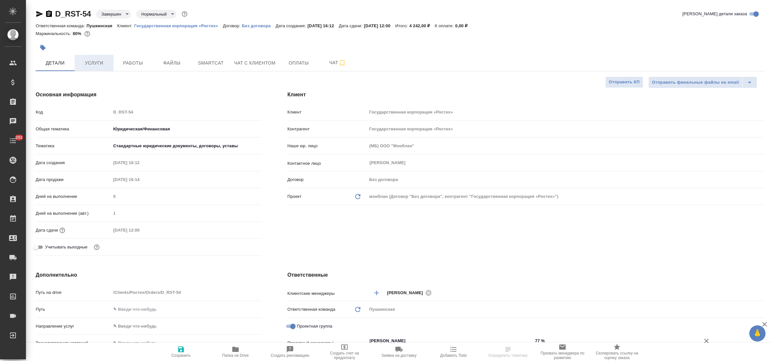
type textarea "x"
click at [97, 64] on span "Услуги" at bounding box center [93, 63] width 31 height 8
type textarea "x"
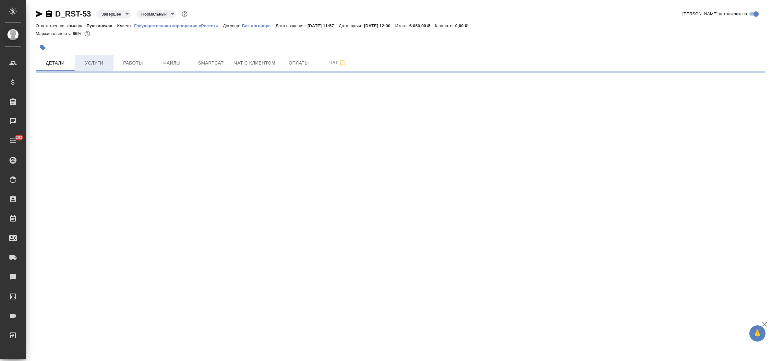
select select "RU"
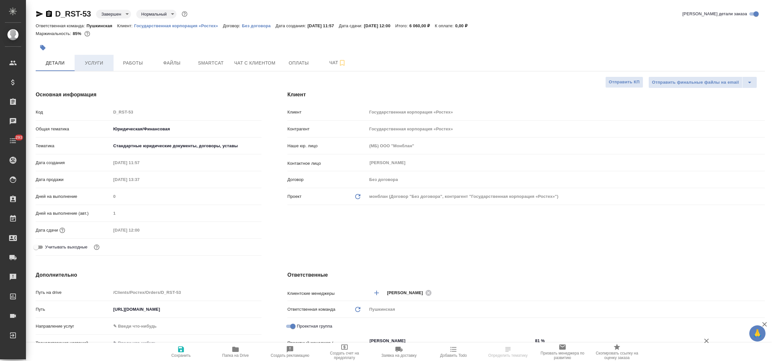
type textarea "x"
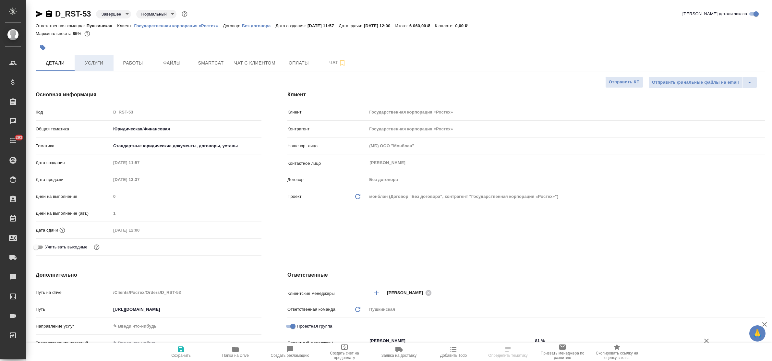
type textarea "x"
click at [95, 64] on span "Услуги" at bounding box center [93, 63] width 31 height 8
select select "RU"
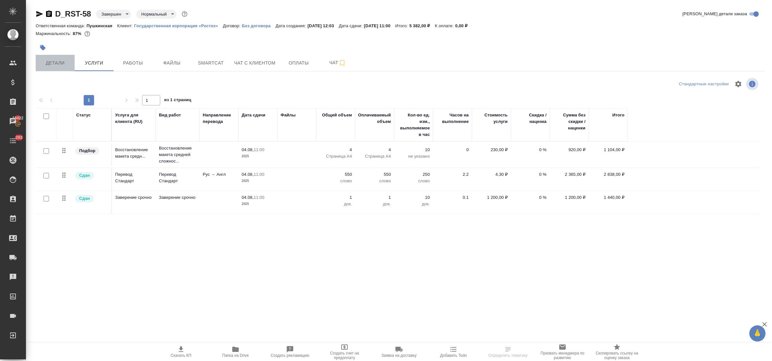
click at [55, 65] on span "Детали" at bounding box center [55, 63] width 31 height 8
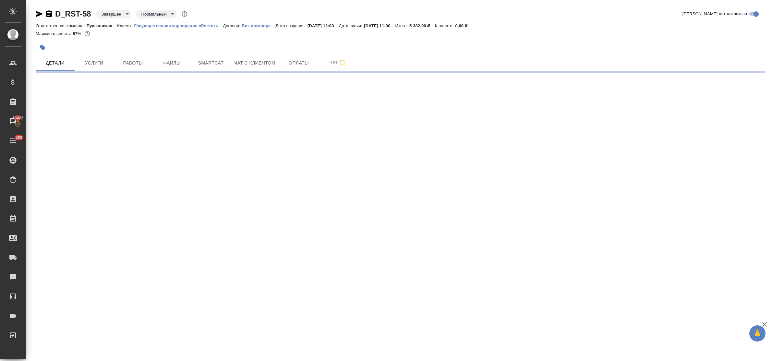
select select "RU"
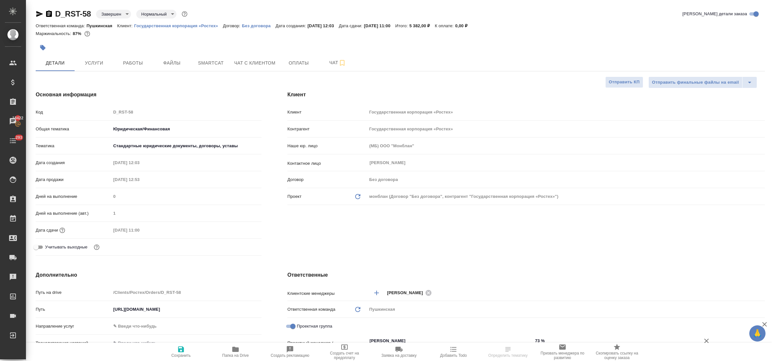
type textarea "x"
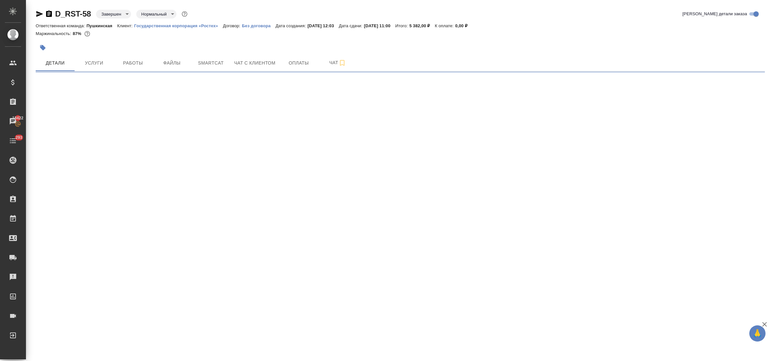
select select "RU"
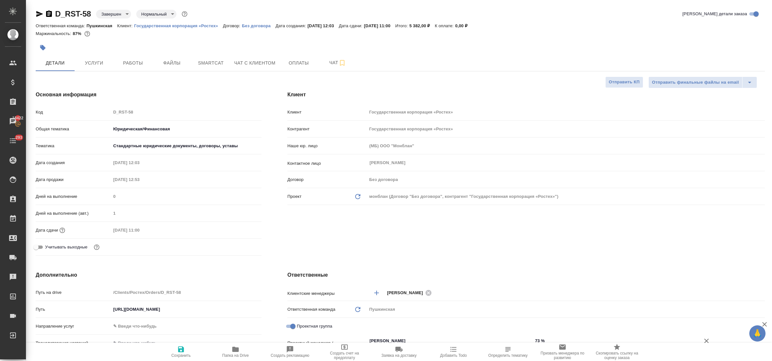
type textarea "x"
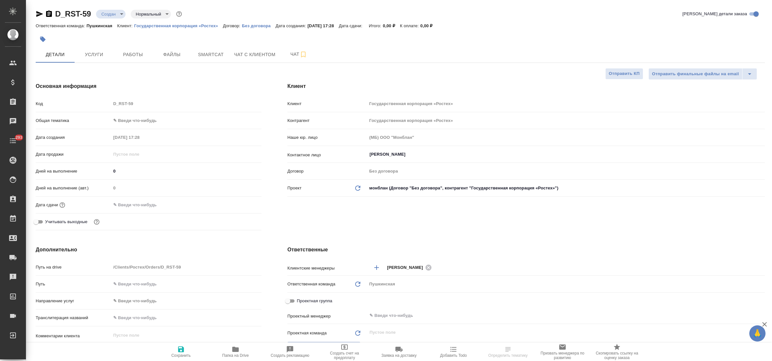
select select "RU"
type textarea "x"
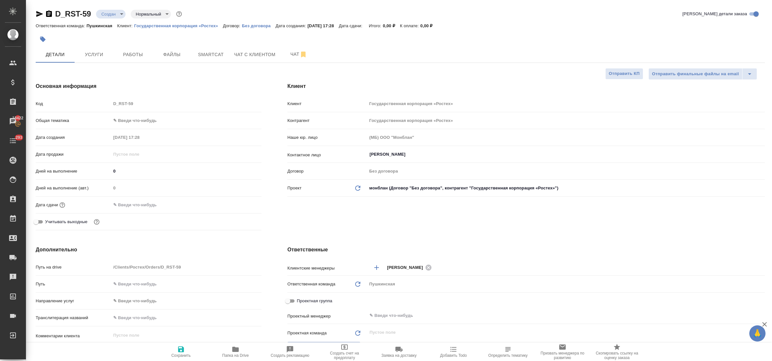
type textarea "x"
click at [129, 119] on body "🙏 .cls-1 fill:#fff; AWATERA Bulakhova [PERSON_NAME] Спецификации Заказы 18422 Ч…" at bounding box center [386, 180] width 772 height 361
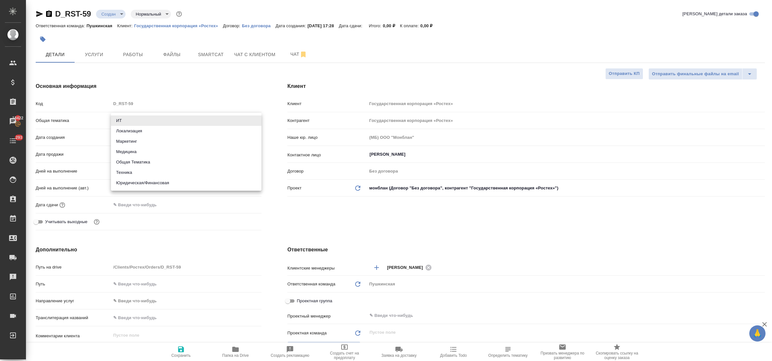
click at [148, 181] on li "Юридическая/Финансовая" at bounding box center [186, 183] width 150 height 10
type input "yr-fn"
type textarea "x"
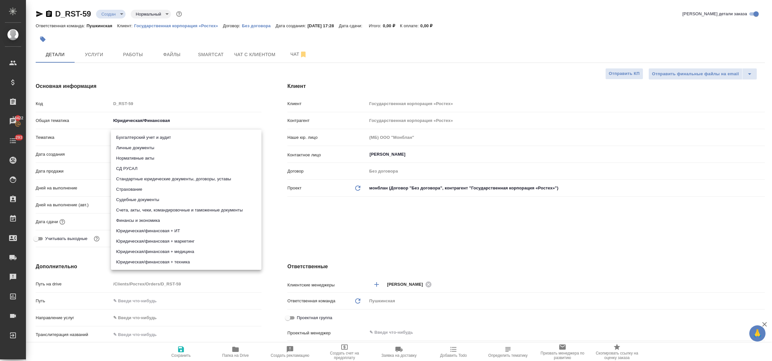
click at [133, 135] on body "🙏 .cls-1 fill:#fff; AWATERA Bulakhova [PERSON_NAME] Спецификации Заказы 18422 Ч…" at bounding box center [386, 180] width 772 height 361
click at [159, 182] on li "Стандартные юридические документы, договоры, уставы" at bounding box center [186, 179] width 150 height 10
type textarea "x"
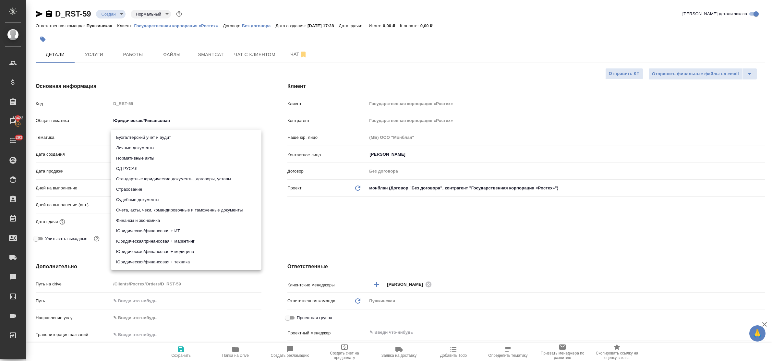
type input "5f647205b73bc97568ca66bf"
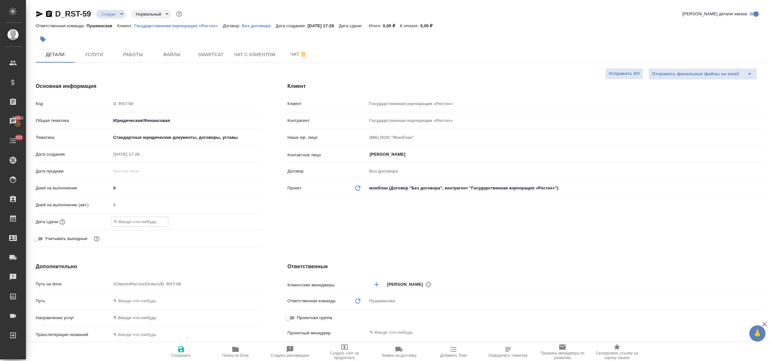
click at [150, 222] on input "text" at bounding box center [139, 221] width 57 height 9
click at [243, 223] on icon "button" at bounding box center [243, 222] width 8 height 8
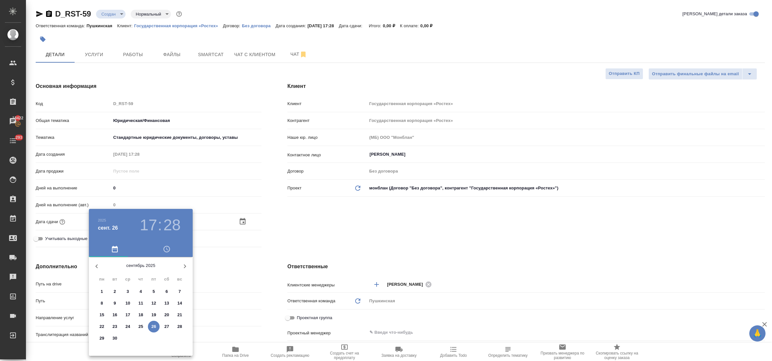
click at [102, 337] on p "29" at bounding box center [102, 338] width 5 height 6
type input "[DATE] 17:28"
type textarea "x"
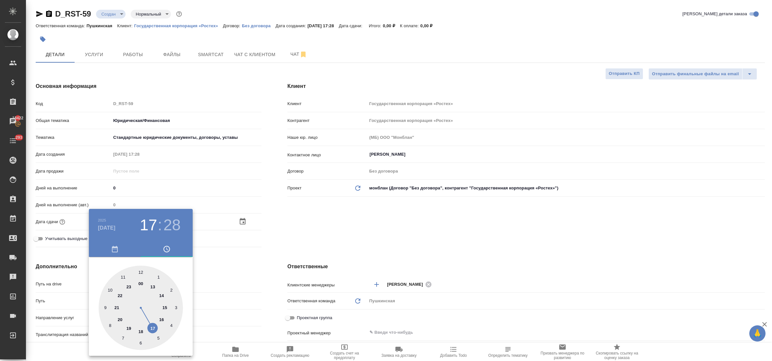
click at [162, 318] on div at bounding box center [141, 308] width 84 height 84
type input "[DATE] 16:28"
type textarea "x"
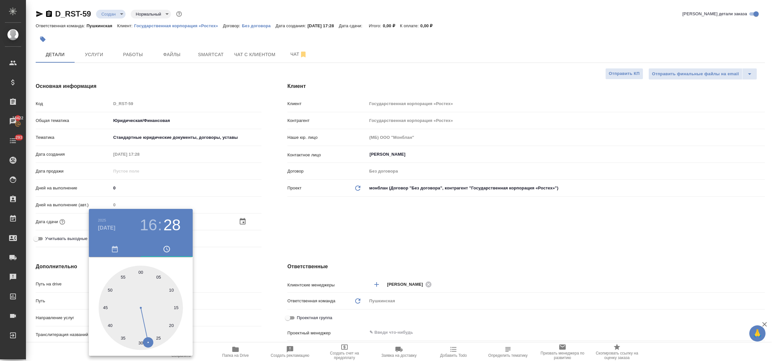
click at [142, 273] on div at bounding box center [141, 308] width 84 height 84
type input "[DATE] 16:00"
type textarea "x"
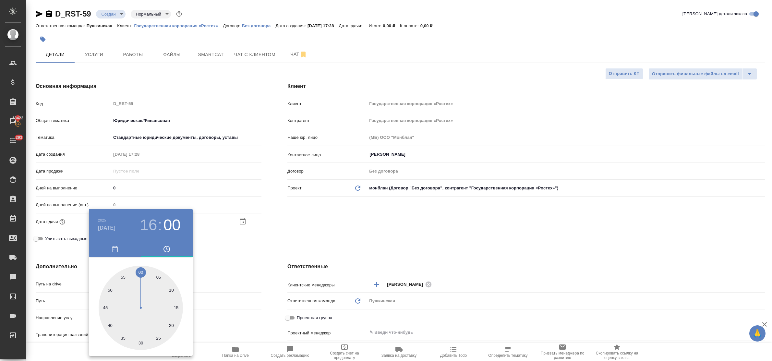
click at [227, 269] on div at bounding box center [386, 180] width 772 height 361
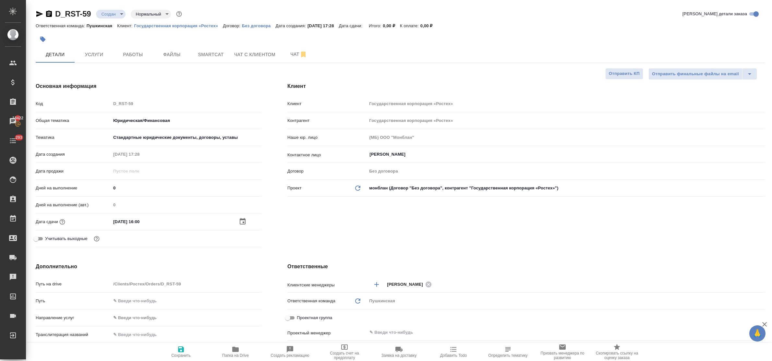
click at [177, 352] on icon "button" at bounding box center [181, 349] width 8 height 8
type textarea "x"
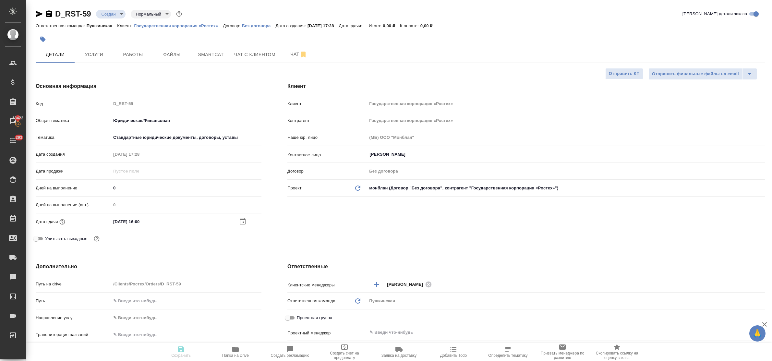
type textarea "x"
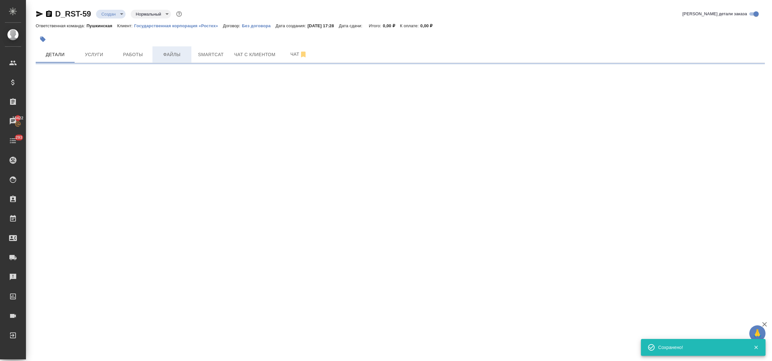
select select "RU"
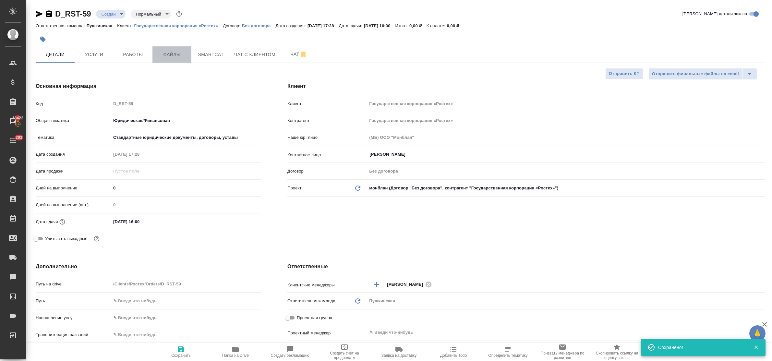
type textarea "x"
click at [171, 54] on span "Файлы" at bounding box center [171, 55] width 31 height 8
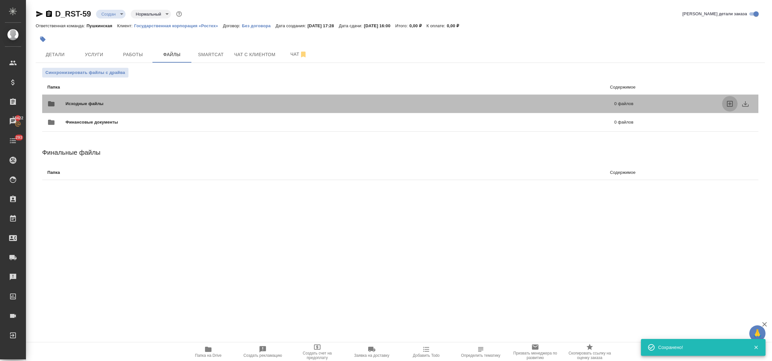
click at [728, 104] on icon "uploadFiles" at bounding box center [730, 104] width 8 height 8
click at [0, 0] on input "uploadFiles" at bounding box center [0, 0] width 0 height 0
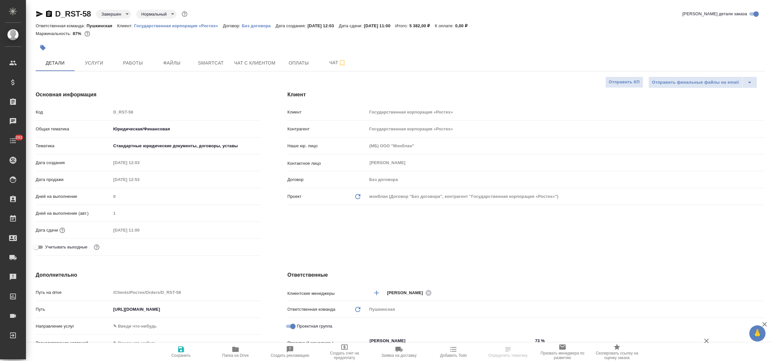
select select "RU"
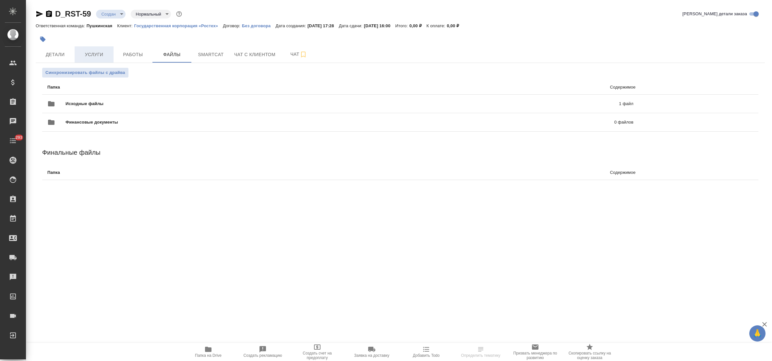
click at [92, 56] on span "Услуги" at bounding box center [93, 55] width 31 height 8
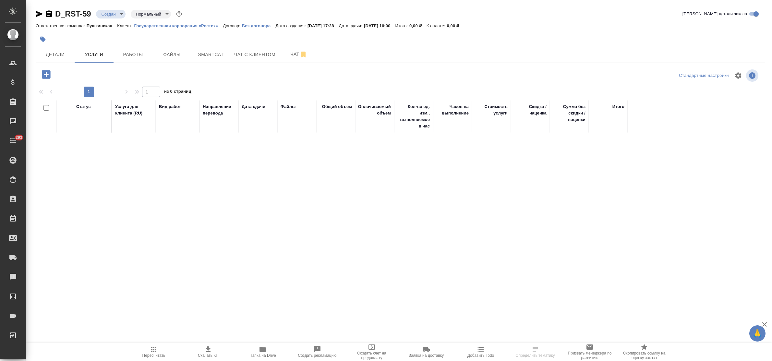
click at [45, 76] on icon "button" at bounding box center [46, 74] width 8 height 8
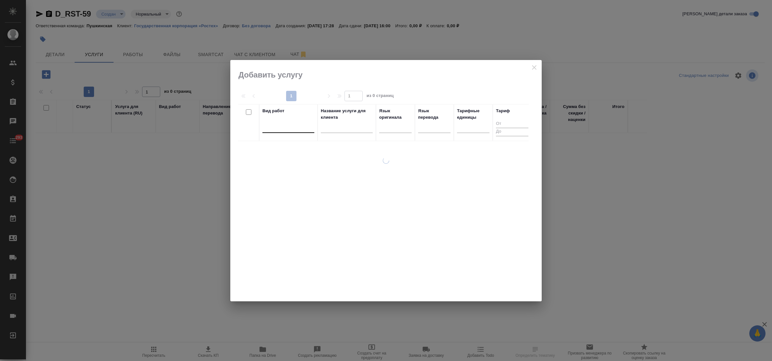
click at [264, 133] on div at bounding box center [288, 127] width 52 height 12
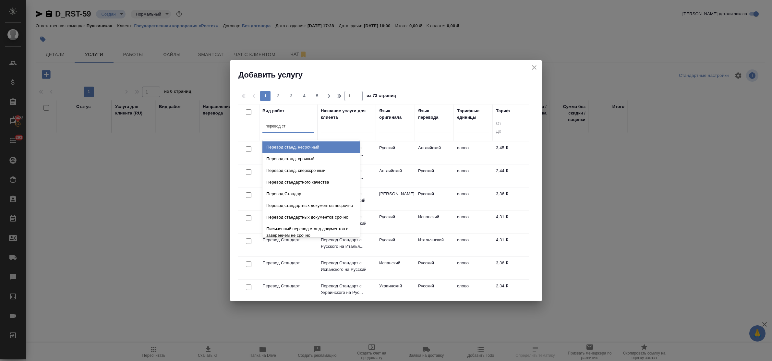
type input "перевод ста"
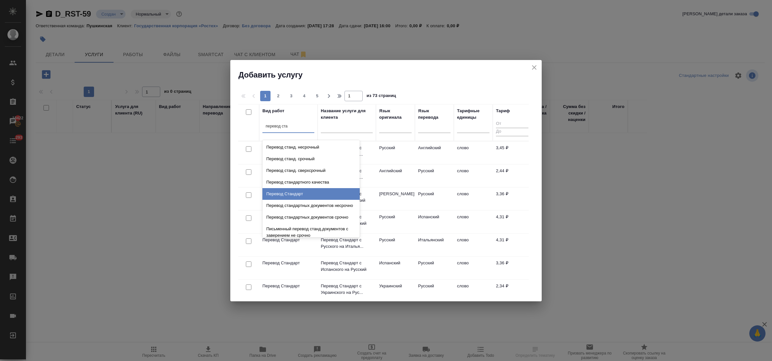
click at [289, 188] on div "Перевод Стандарт" at bounding box center [310, 194] width 97 height 12
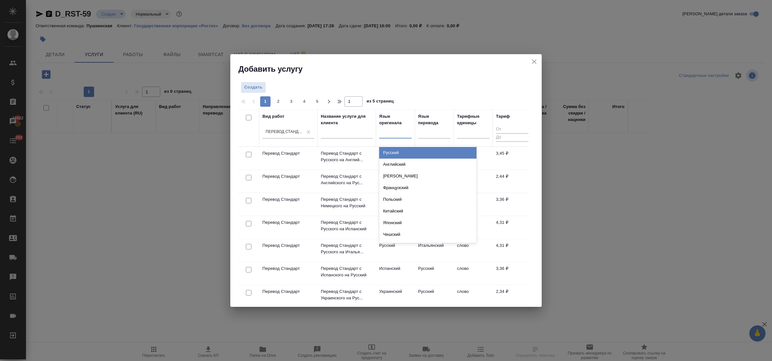
click at [399, 135] on div at bounding box center [395, 131] width 32 height 9
click at [399, 152] on div "Русский" at bounding box center [427, 153] width 97 height 12
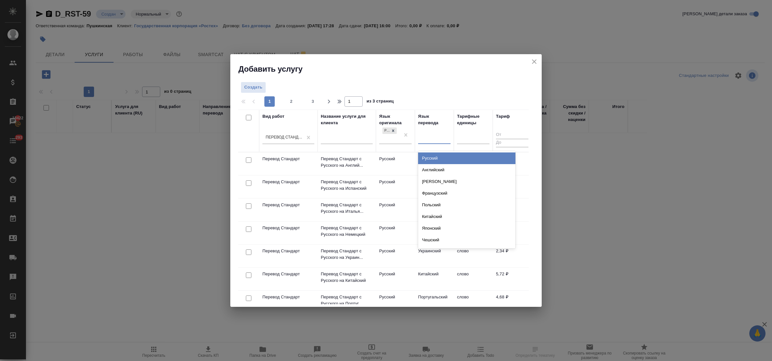
click at [431, 143] on div at bounding box center [434, 138] width 32 height 12
drag, startPoint x: 435, startPoint y: 169, endPoint x: 442, endPoint y: 164, distance: 8.0
click at [436, 169] on div "Английский" at bounding box center [466, 170] width 97 height 12
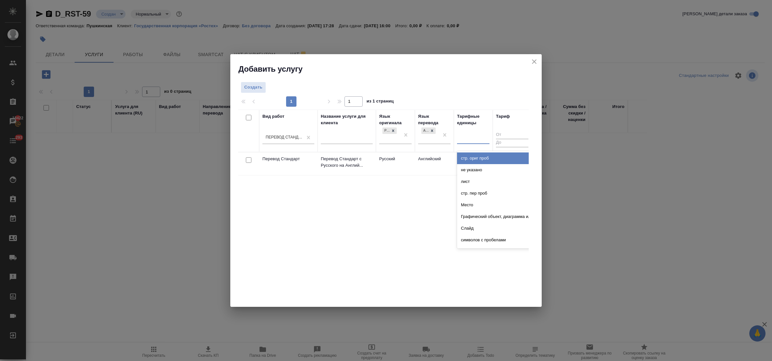
click at [460, 141] on div at bounding box center [460, 137] width 1 height 7
type input "сло"
click at [465, 157] on div "слово" at bounding box center [505, 158] width 97 height 12
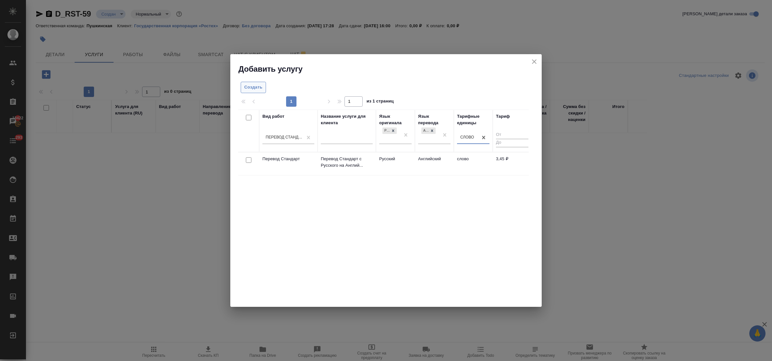
click at [253, 89] on span "Создать" at bounding box center [253, 87] width 18 height 7
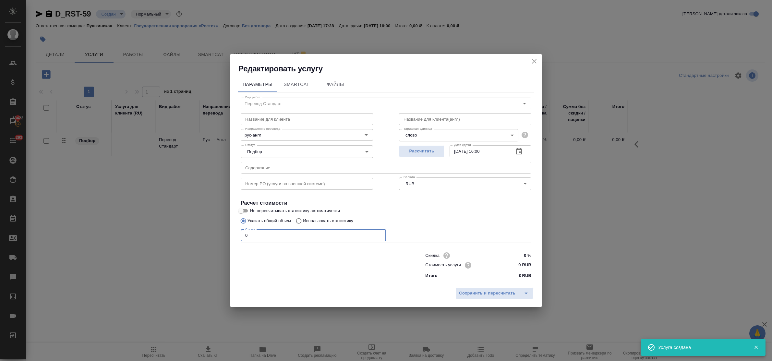
drag, startPoint x: 248, startPoint y: 236, endPoint x: 233, endPoint y: 234, distance: 15.7
click at [233, 234] on div "Параметры SmartCat Файлы Вид работ Перевод Стандарт Вид работ Название для клие…" at bounding box center [385, 179] width 311 height 210
type input "610"
click at [516, 265] on input "0 RUB" at bounding box center [519, 264] width 24 height 9
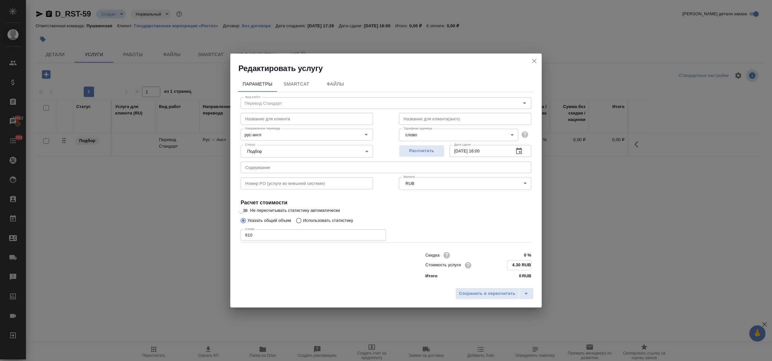
type input "4.30 RUB"
click at [483, 153] on input "29.09.2025 16:00" at bounding box center [478, 151] width 59 height 12
type input "29.09.2025 14:00"
click at [494, 291] on span "Сохранить и пересчитать" at bounding box center [487, 293] width 56 height 7
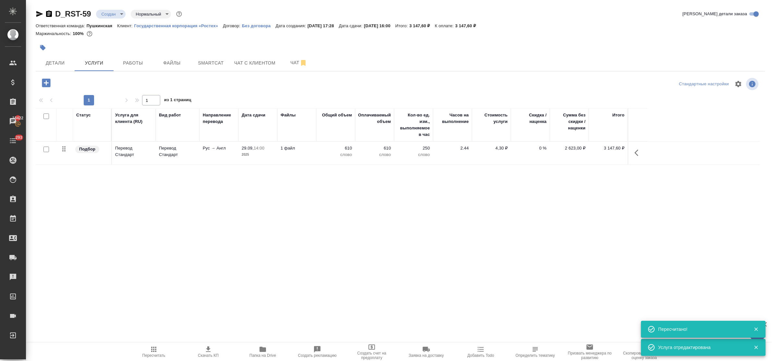
click at [47, 79] on icon "button" at bounding box center [46, 82] width 8 height 8
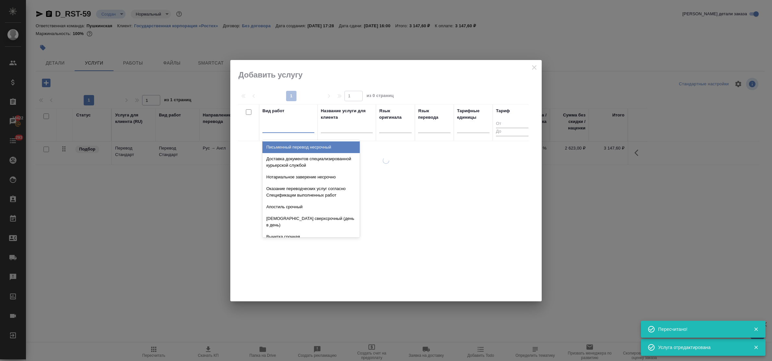
click at [271, 132] on div at bounding box center [288, 127] width 52 height 12
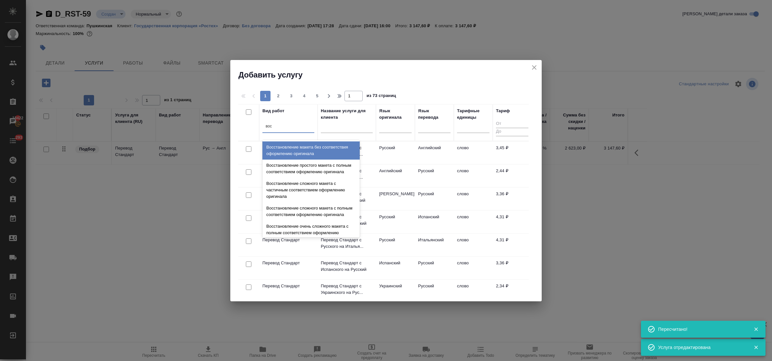
type input "восс"
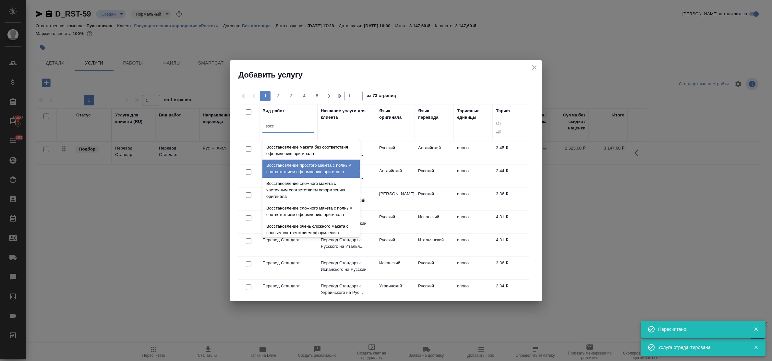
scroll to position [119, 0]
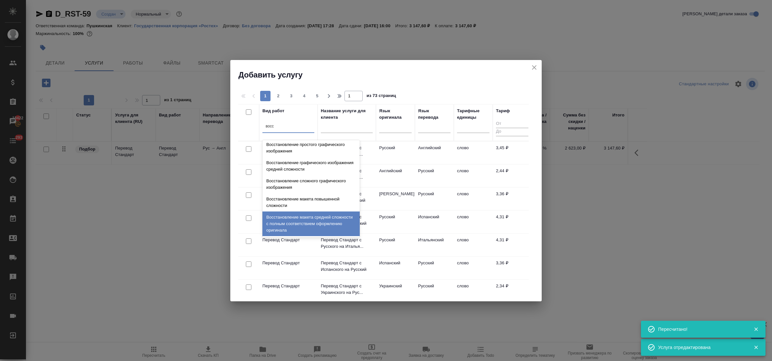
click at [292, 225] on div "Восстановление макета средней сложности с полным соответствием оформлению ориги…" at bounding box center [310, 223] width 97 height 25
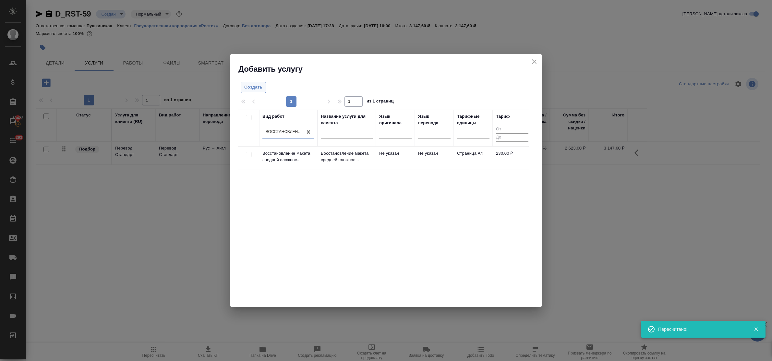
click at [246, 88] on span "Создать" at bounding box center [253, 87] width 18 height 7
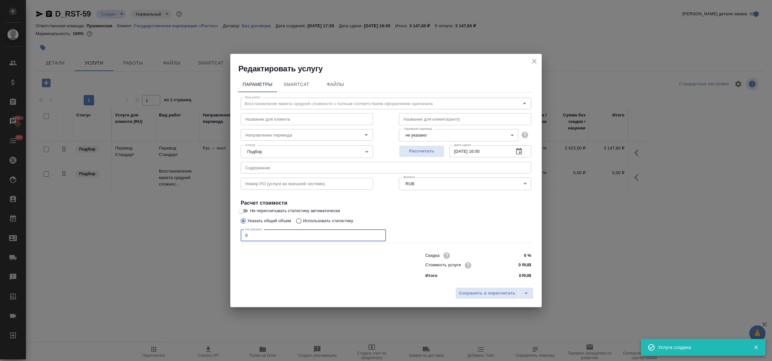
drag, startPoint x: 243, startPoint y: 235, endPoint x: 211, endPoint y: 231, distance: 31.8
click at [218, 236] on div "Редактировать услугу Параметры SmartCat Файлы Вид работ Восстановление макета с…" at bounding box center [386, 180] width 772 height 361
type input "4"
click at [516, 263] on input "0 RUB" at bounding box center [519, 264] width 24 height 9
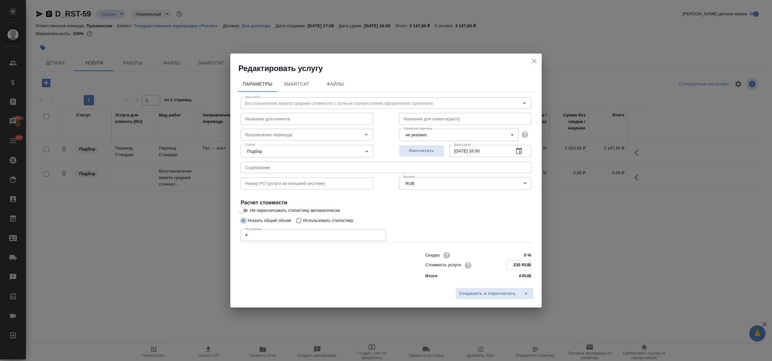
type input "230 RUB"
click at [484, 151] on input "29.09.2025 16:00" at bounding box center [478, 151] width 59 height 12
type input "29.09.2025 14:00"
click at [487, 294] on span "Сохранить и пересчитать" at bounding box center [487, 293] width 56 height 7
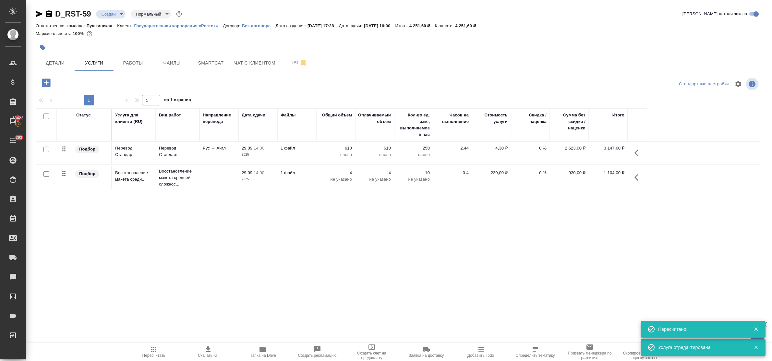
click at [45, 86] on icon "button" at bounding box center [46, 82] width 8 height 8
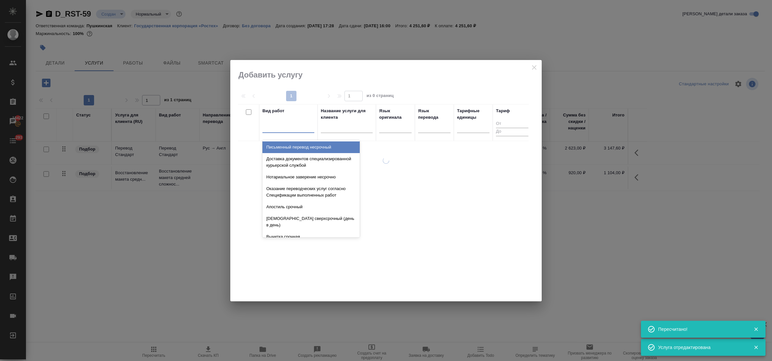
click at [278, 131] on div at bounding box center [288, 126] width 52 height 9
type input "заве"
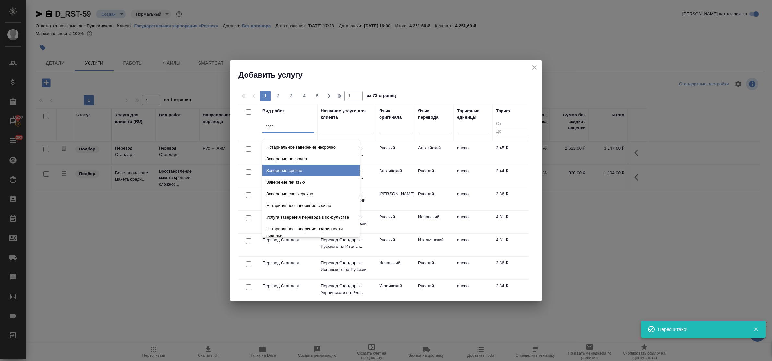
drag, startPoint x: 288, startPoint y: 157, endPoint x: 289, endPoint y: 172, distance: 15.3
click at [289, 172] on div "Нотариальное заверение несрочно Заверение несрочно Заверение срочно Заверение п…" at bounding box center [310, 188] width 97 height 97
click at [289, 172] on div "Заверение срочно" at bounding box center [310, 171] width 97 height 12
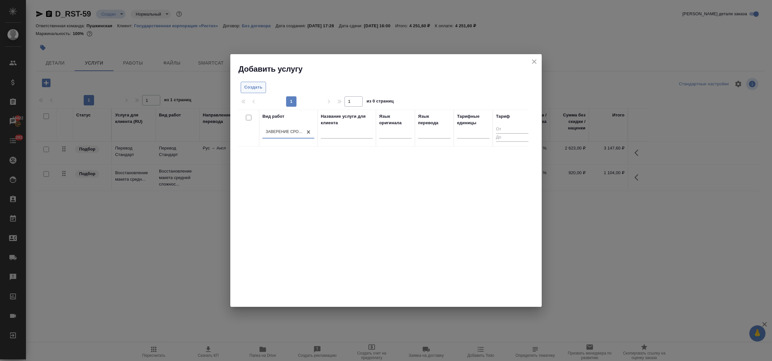
click at [250, 88] on span "Создать" at bounding box center [253, 87] width 18 height 7
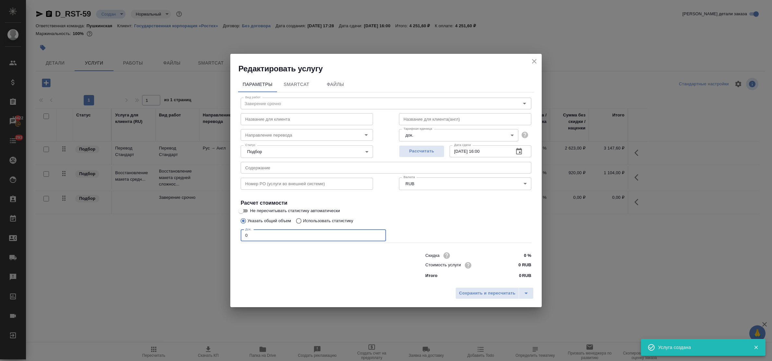
drag, startPoint x: 243, startPoint y: 234, endPoint x: 224, endPoint y: 234, distance: 18.8
click at [224, 234] on div "Редактировать услугу Параметры SmartCat Файлы Вид работ Заверение срочно Вид ра…" at bounding box center [386, 180] width 772 height 361
type input "1"
click at [513, 267] on input "0 RUB" at bounding box center [519, 264] width 24 height 9
type input "1200 RUB"
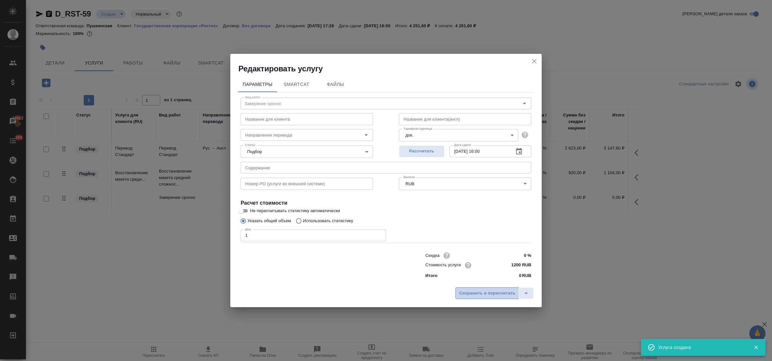
click at [498, 291] on span "Сохранить и пересчитать" at bounding box center [487, 293] width 56 height 7
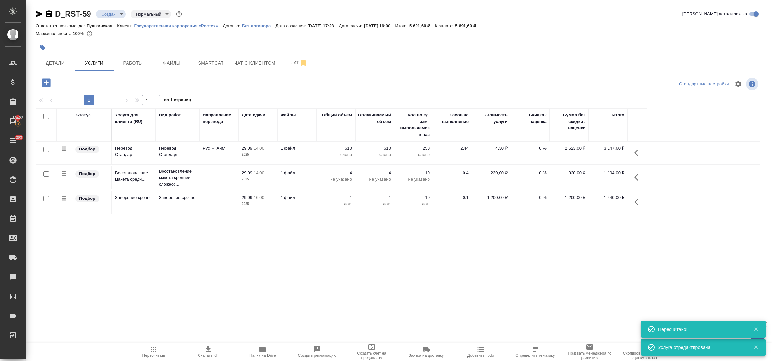
click at [52, 64] on span "Детали" at bounding box center [55, 63] width 31 height 8
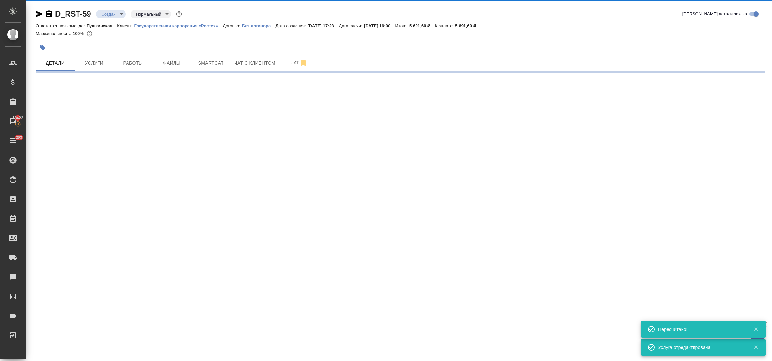
select select "RU"
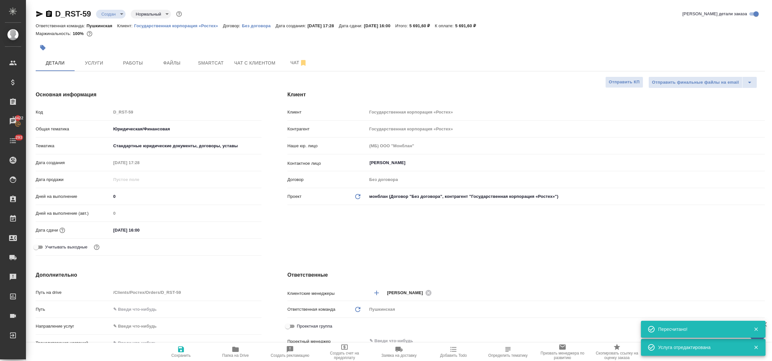
type textarea "x"
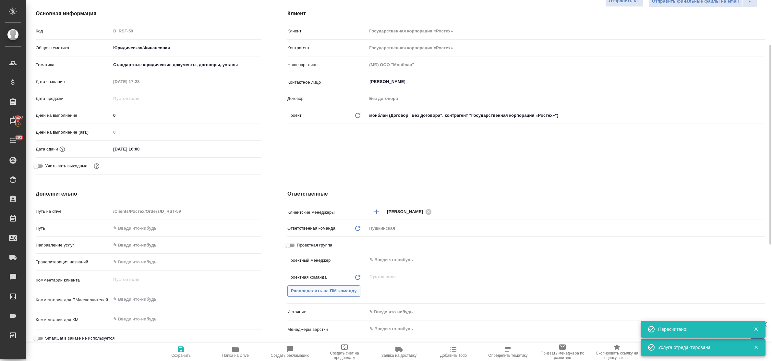
click at [326, 292] on span "Распределить на ПМ-команду" at bounding box center [324, 290] width 66 height 7
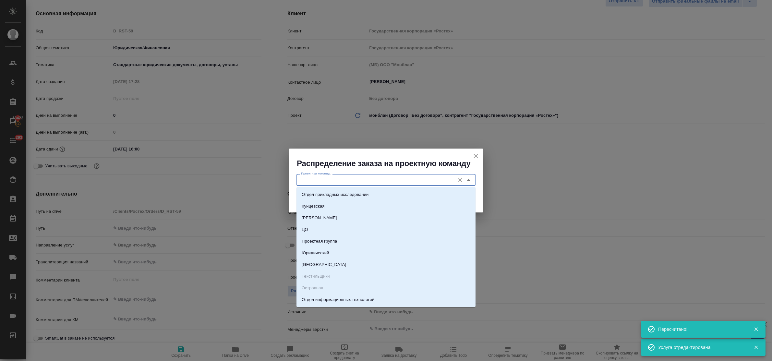
click at [316, 180] on input "Проектная команда" at bounding box center [374, 180] width 153 height 8
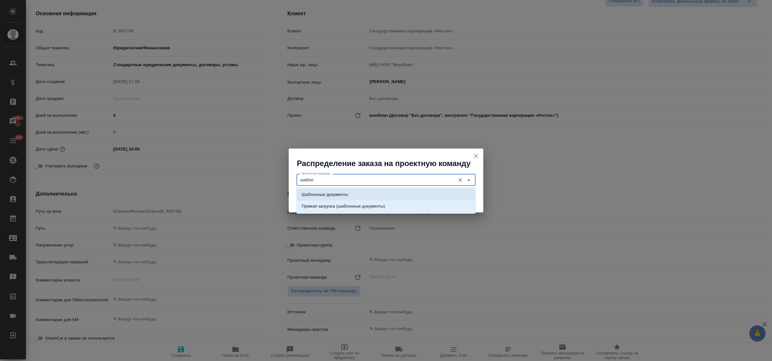
click at [326, 195] on p "Шаблонные документы" at bounding box center [325, 194] width 46 height 6
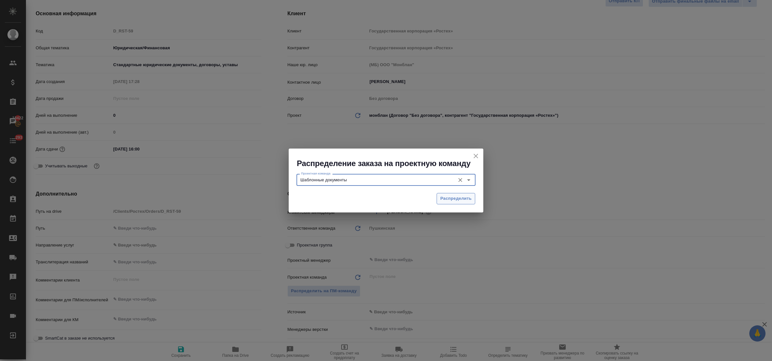
type input "Шаблонные документы"
click at [450, 198] on span "Распределить" at bounding box center [455, 198] width 31 height 7
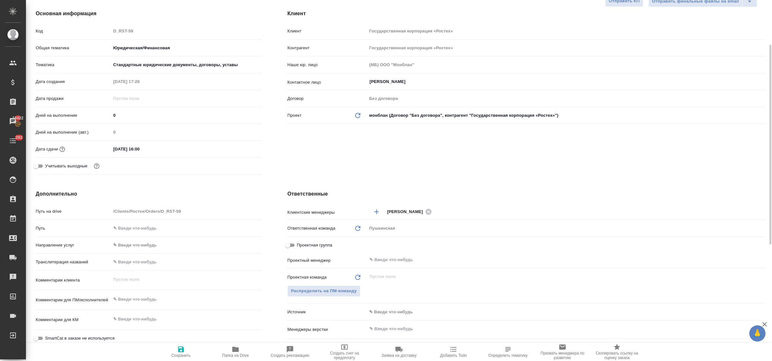
type textarea "x"
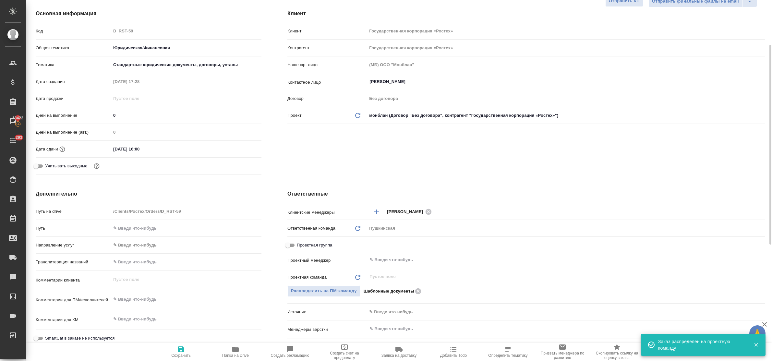
click at [177, 346] on icon "button" at bounding box center [181, 349] width 8 height 8
type textarea "x"
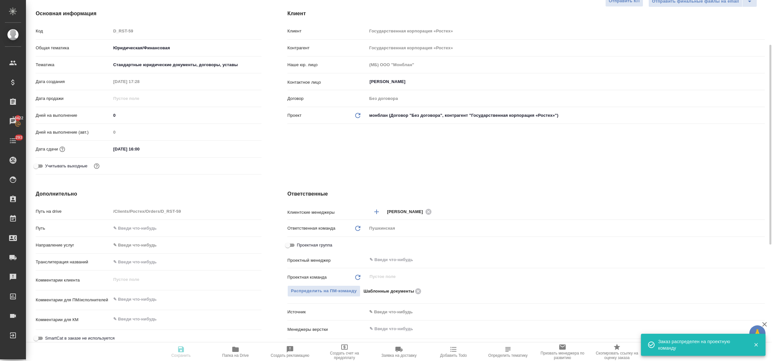
type textarea "x"
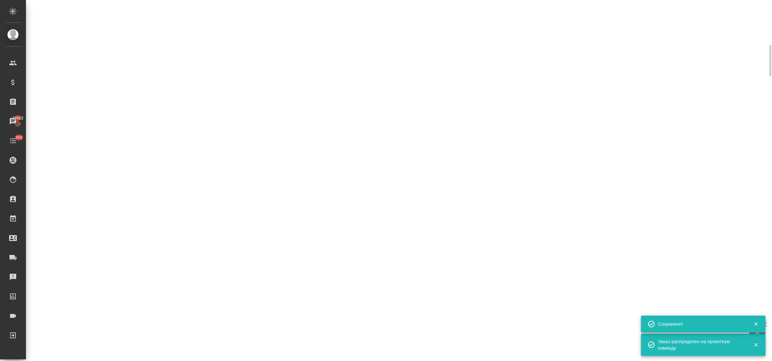
select select "RU"
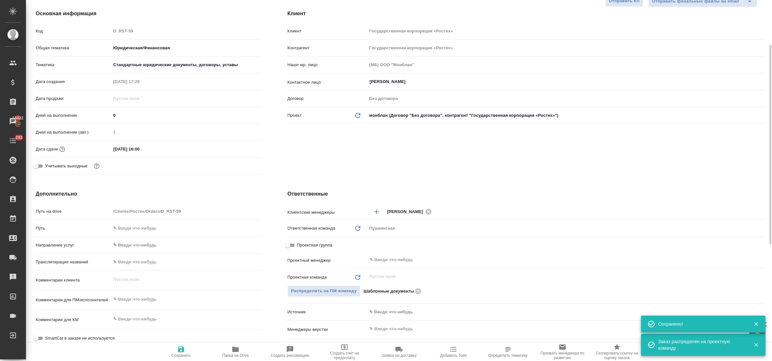
type textarea "x"
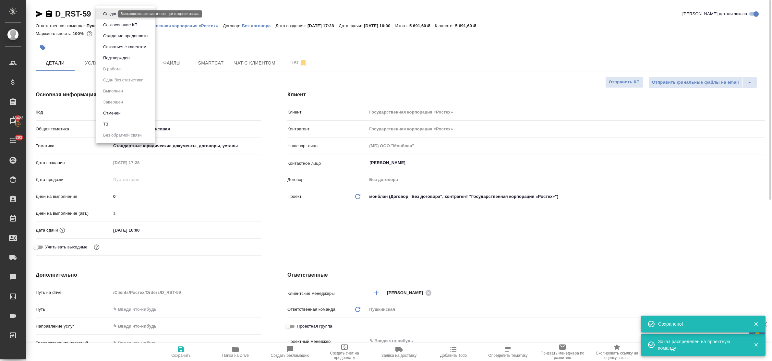
click at [107, 12] on body "🙏 .cls-1 fill:#fff; AWATERA Bulakhova Elena Клиенты Спецификации Заказы 18422 Ч…" at bounding box center [386, 180] width 772 height 361
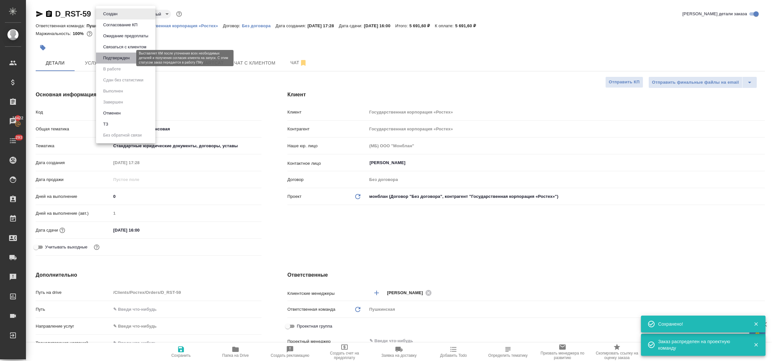
click at [115, 58] on button "Подтвержден" at bounding box center [116, 57] width 30 height 7
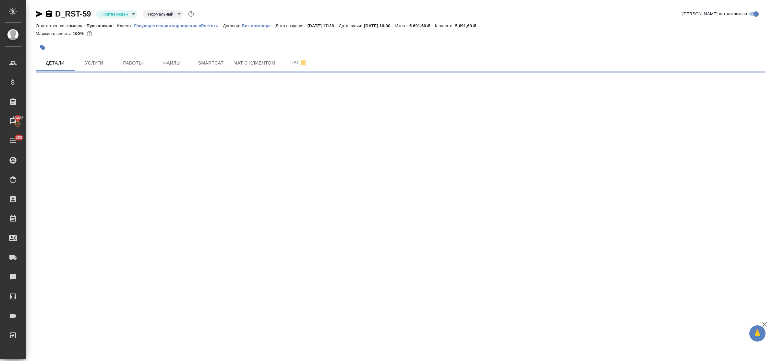
select select "RU"
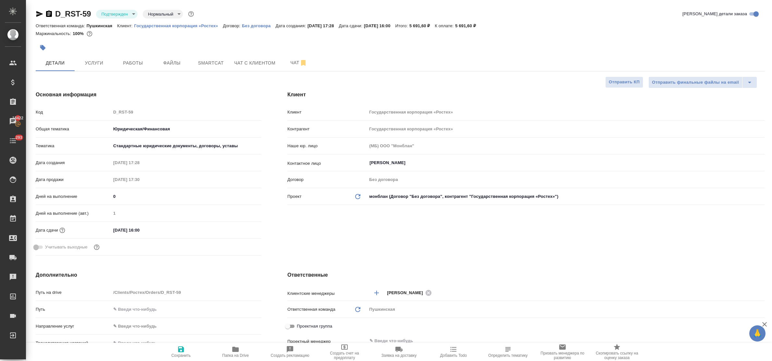
type textarea "x"
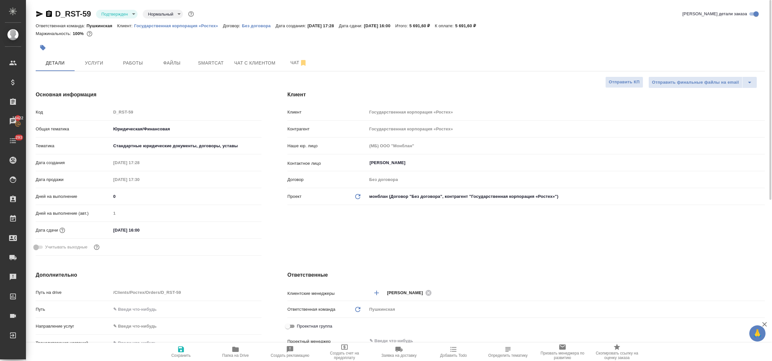
type textarea "x"
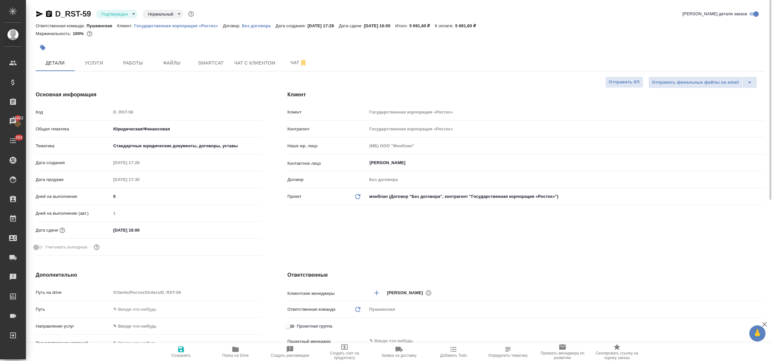
type textarea "x"
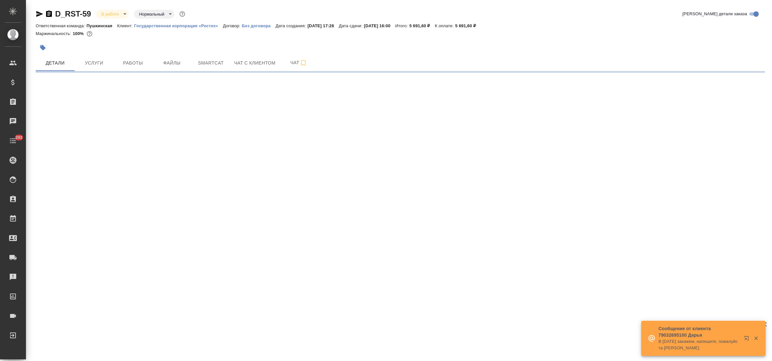
select select "RU"
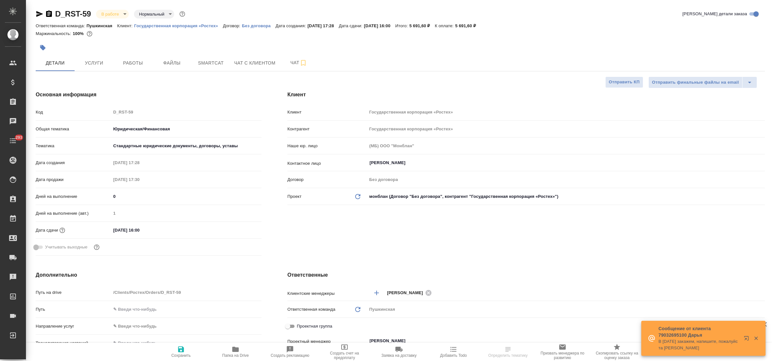
type textarea "x"
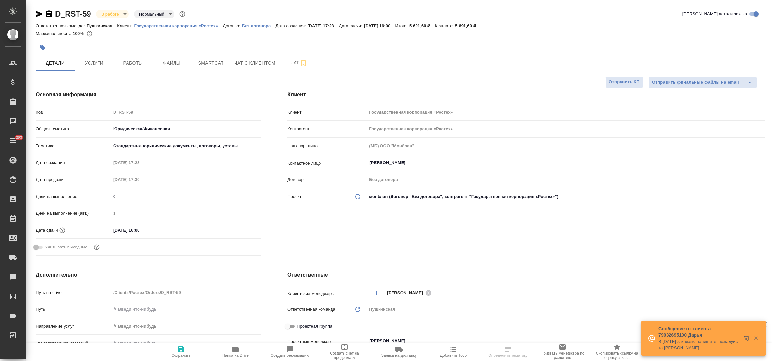
type textarea "x"
